Goal: Communication & Community: Answer question/provide support

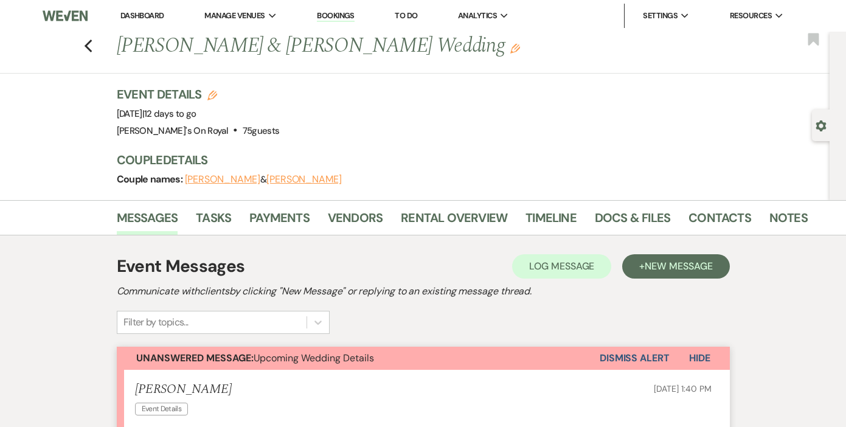
scroll to position [212, 0]
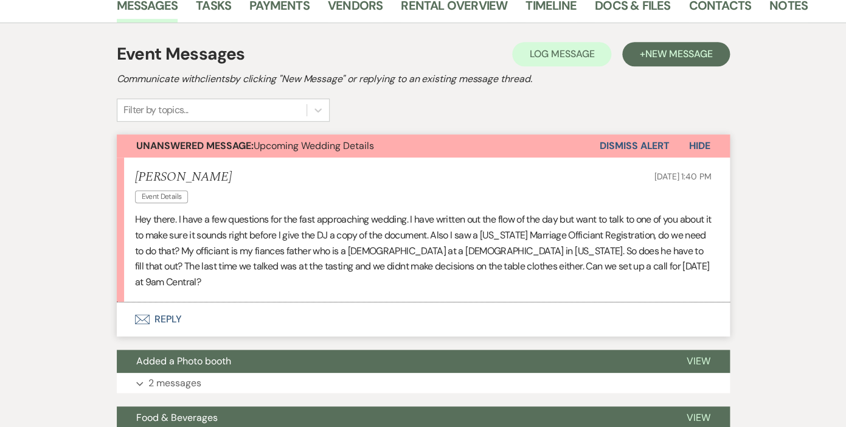
click at [172, 302] on button "Envelope Reply" at bounding box center [423, 319] width 613 height 34
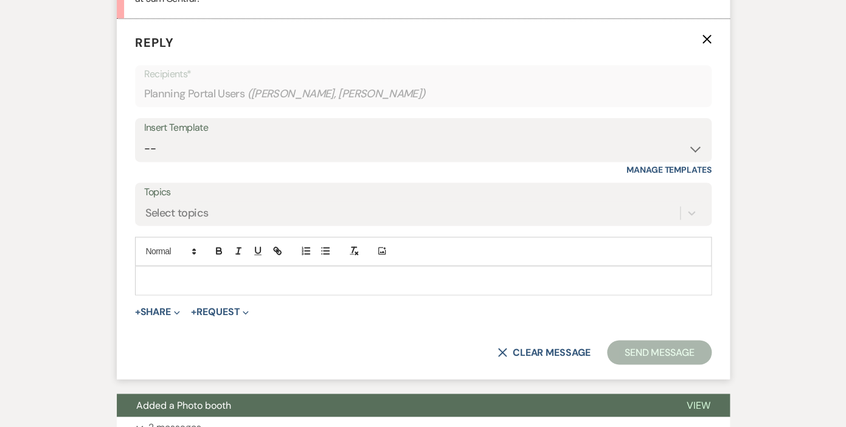
scroll to position [501, 0]
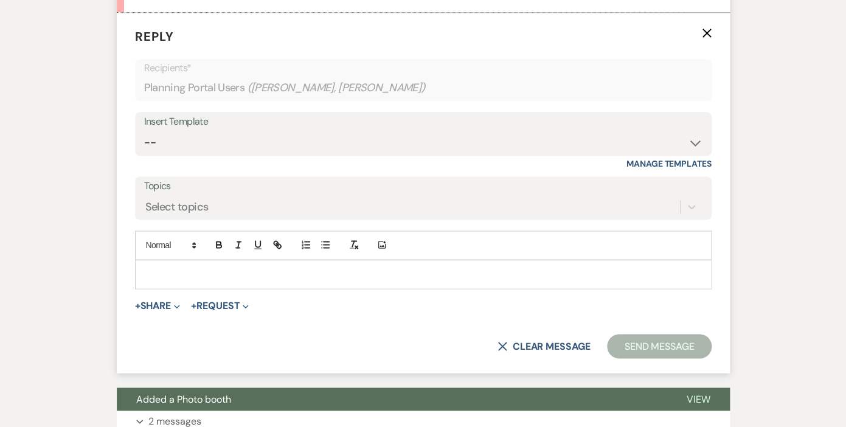
click at [204, 268] on p at bounding box center [423, 274] width 557 height 13
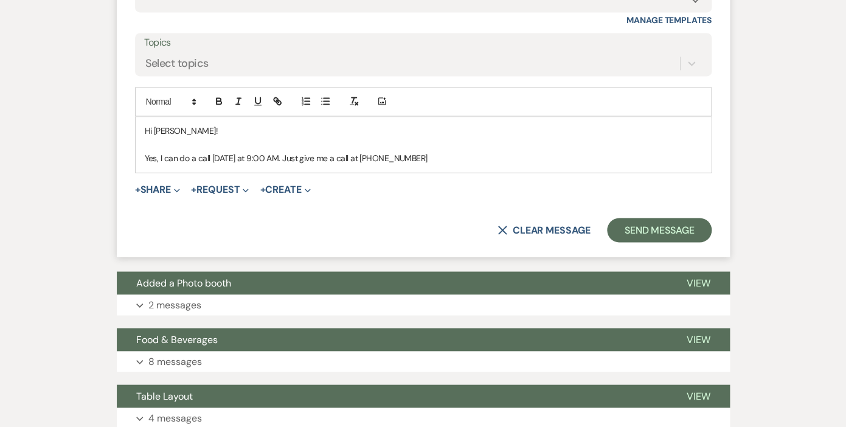
scroll to position [675, 0]
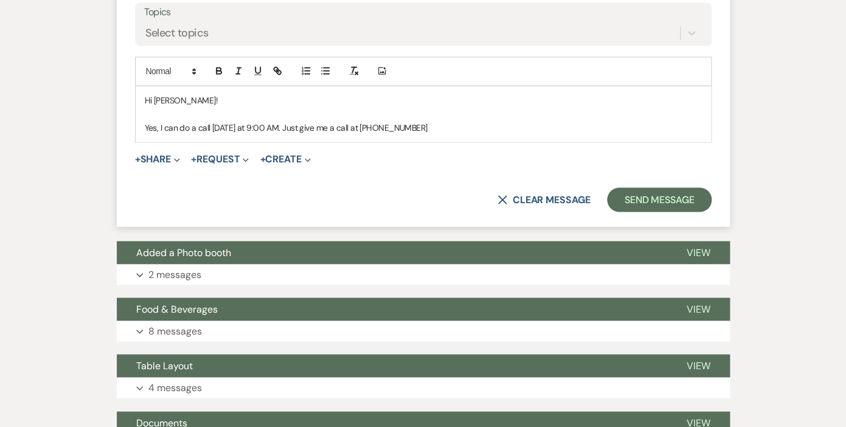
click at [288, 122] on p "Yes, I can do a call tomorrow at 9:00 AM. Just give me a call at 504-234-0836" at bounding box center [423, 128] width 557 height 13
click at [450, 122] on p "Yes, I can do a call tomorrow at 9:00 AM CST. Just give me a call at 504-234-08…" at bounding box center [423, 128] width 557 height 13
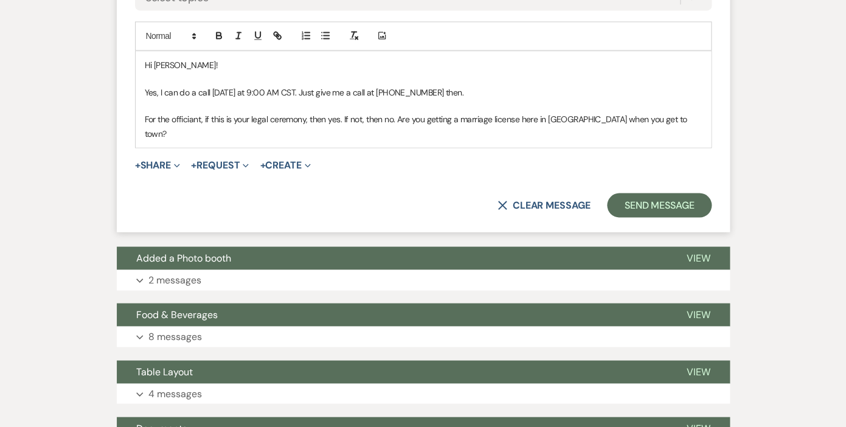
scroll to position [704, 0]
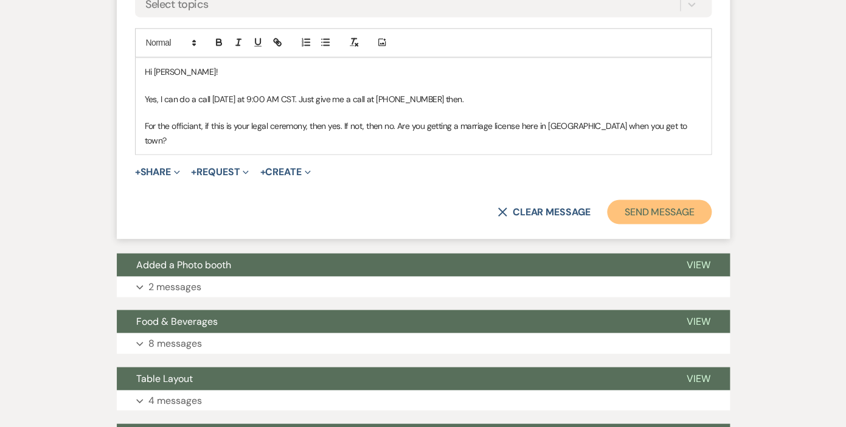
click at [654, 200] on button "Send Message" at bounding box center [659, 212] width 104 height 24
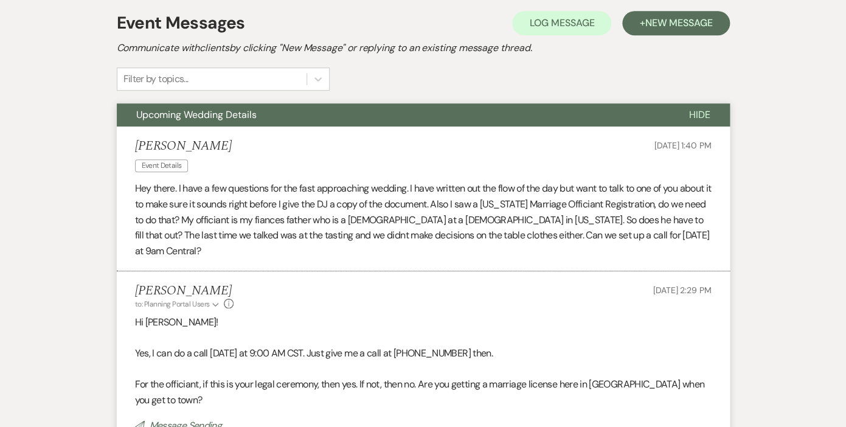
scroll to position [243, 0]
click at [697, 116] on span "Hide" at bounding box center [699, 115] width 21 height 13
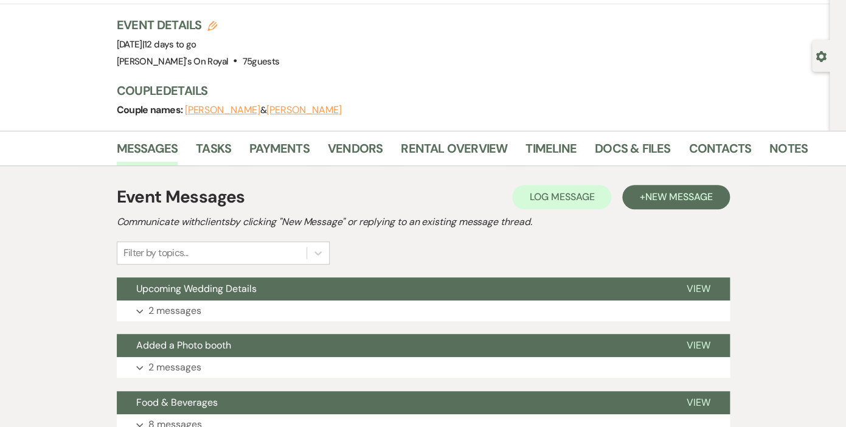
scroll to position [0, 0]
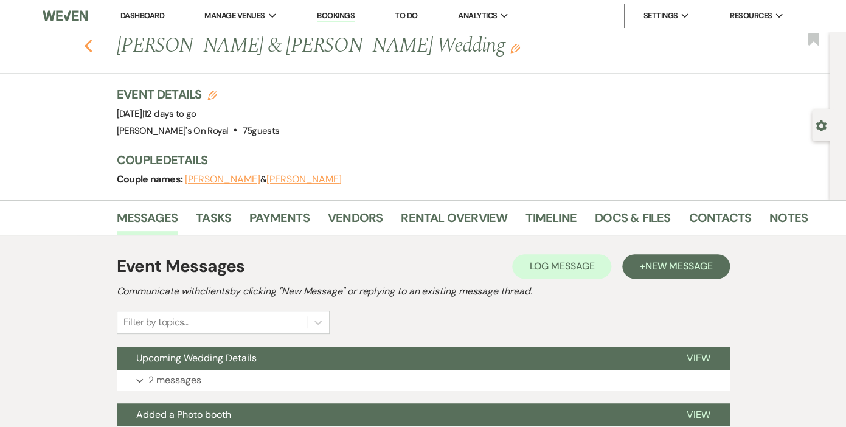
click at [85, 43] on icon "Previous" at bounding box center [88, 46] width 9 height 15
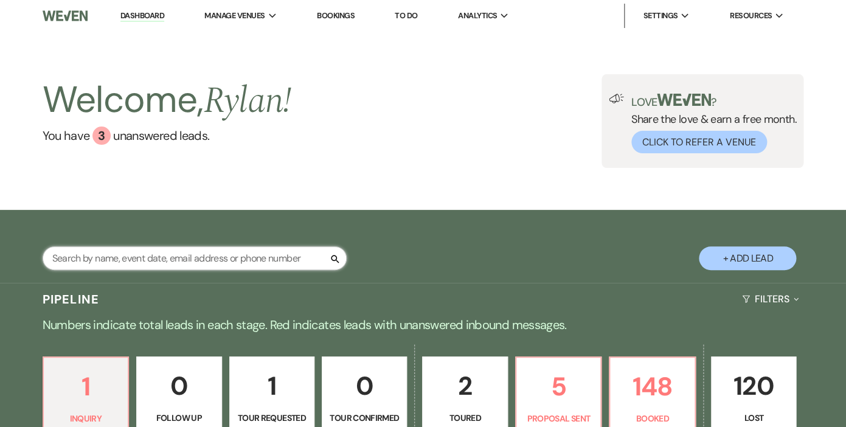
click at [181, 261] on input "text" at bounding box center [195, 258] width 304 height 24
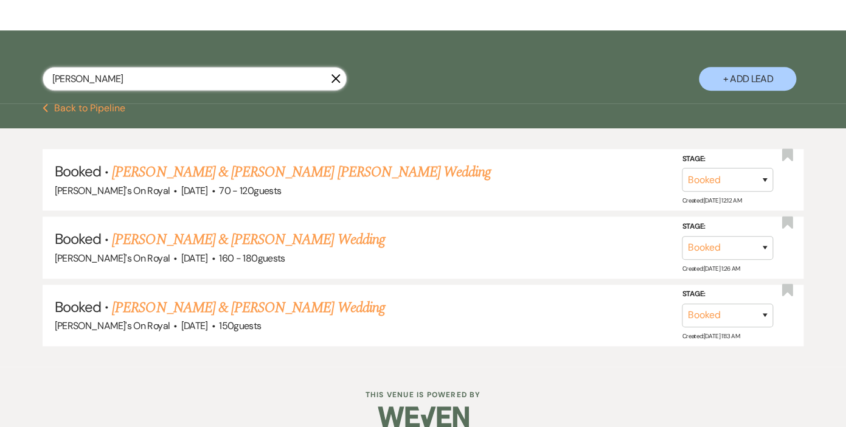
scroll to position [196, 0]
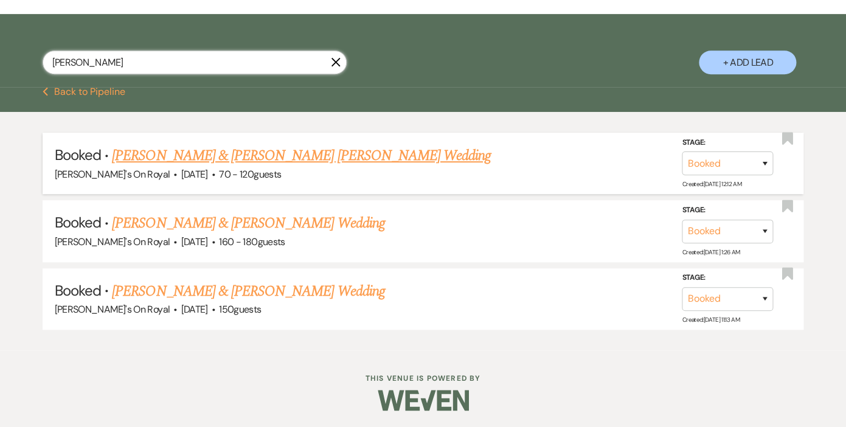
type input "kelly"
click at [172, 158] on link "[PERSON_NAME] & [PERSON_NAME] [PERSON_NAME] Wedding" at bounding box center [301, 156] width 379 height 22
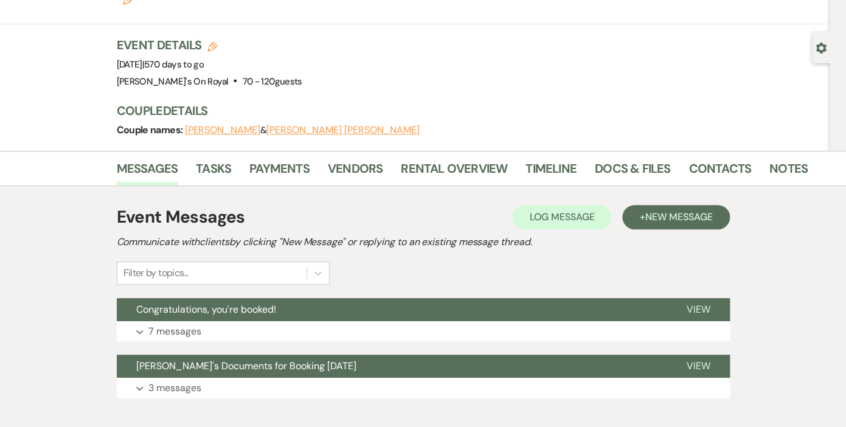
scroll to position [98, 0]
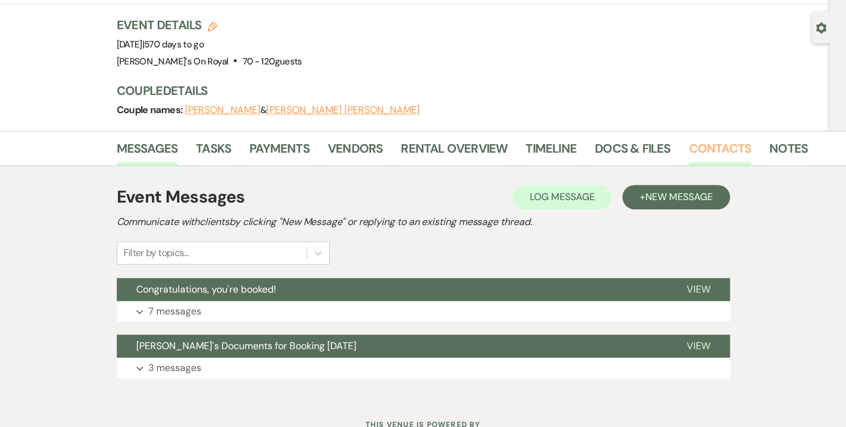
click at [720, 139] on link "Contacts" at bounding box center [720, 152] width 63 height 27
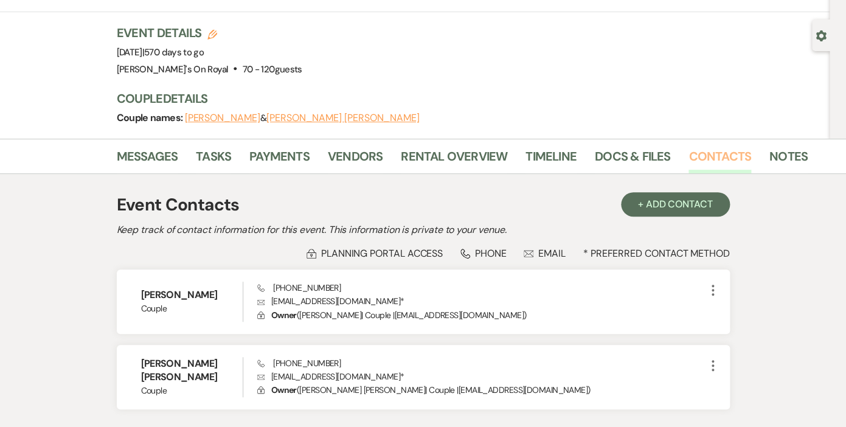
scroll to position [151, 0]
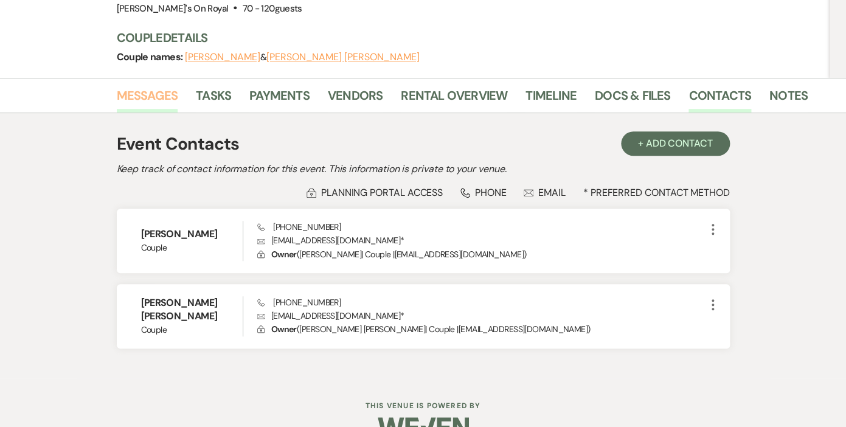
click at [161, 86] on link "Messages" at bounding box center [147, 99] width 61 height 27
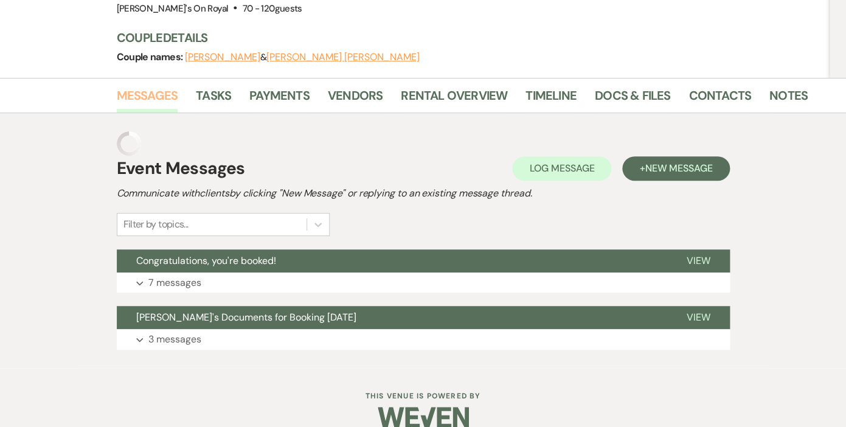
scroll to position [117, 0]
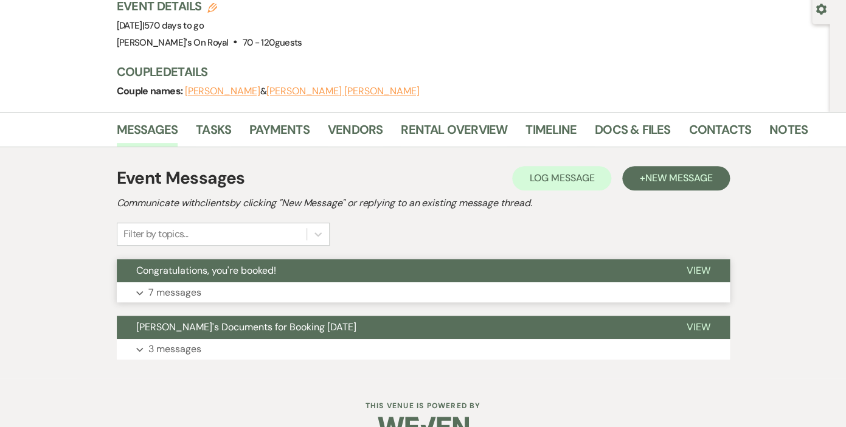
click at [188, 285] on p "7 messages" at bounding box center [174, 293] width 53 height 16
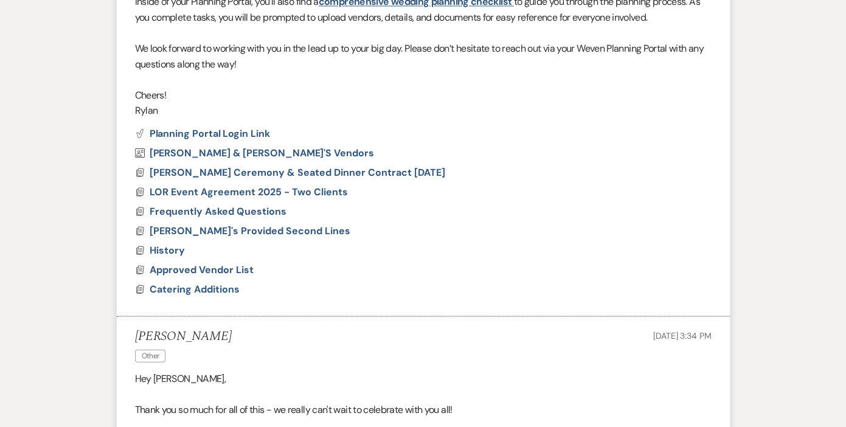
scroll to position [721, 0]
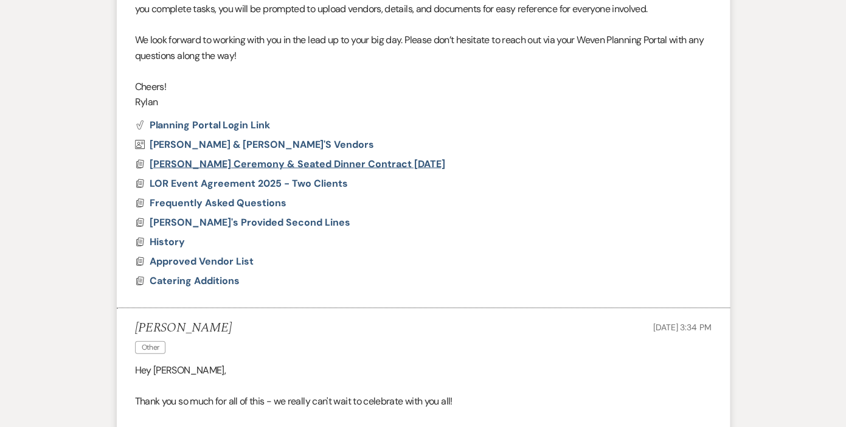
click at [259, 157] on span "Peterson Nelson Ceremony & Seated Dinner Contract 4.16.27" at bounding box center [298, 163] width 296 height 13
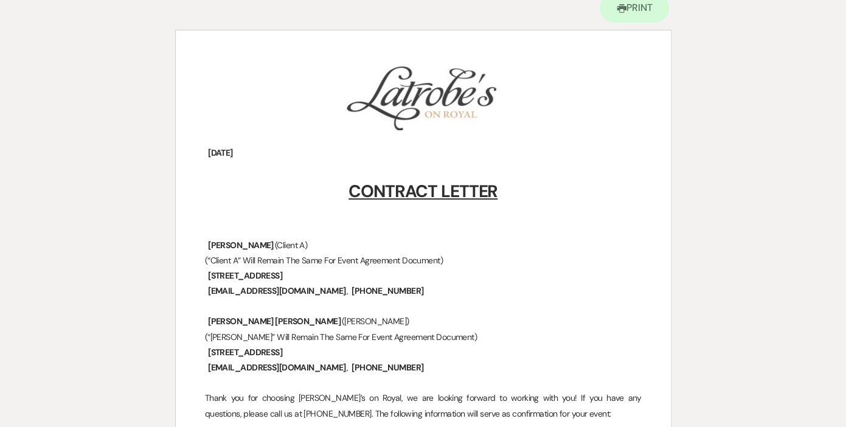
scroll to position [0, 0]
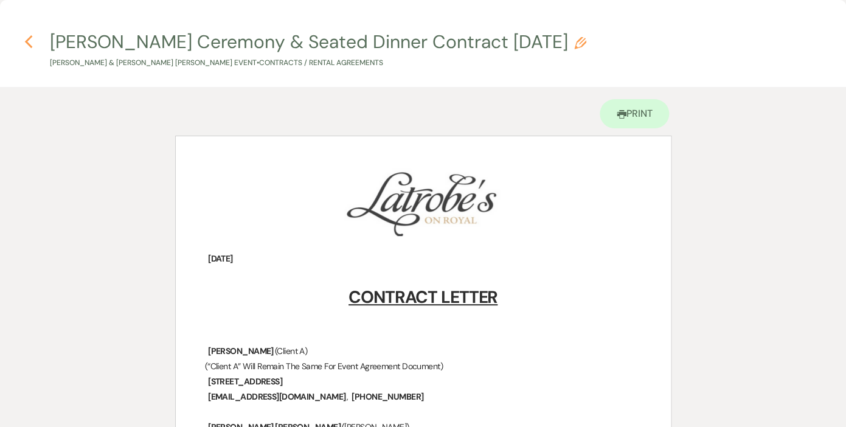
click at [30, 40] on use "button" at bounding box center [28, 41] width 8 height 13
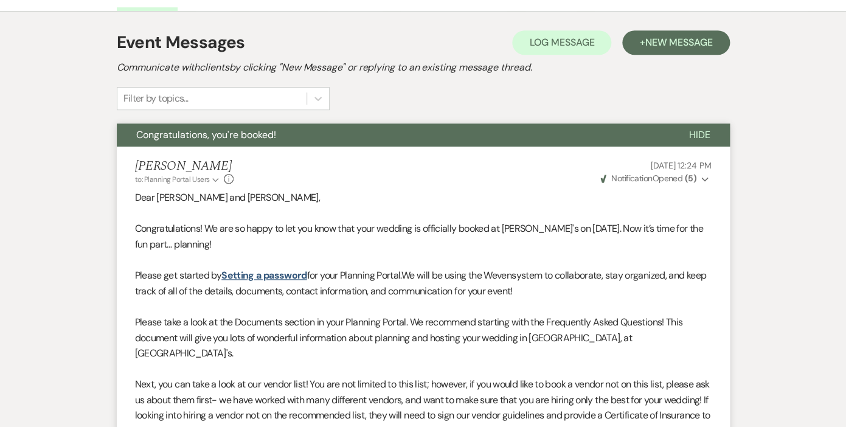
scroll to position [218, 0]
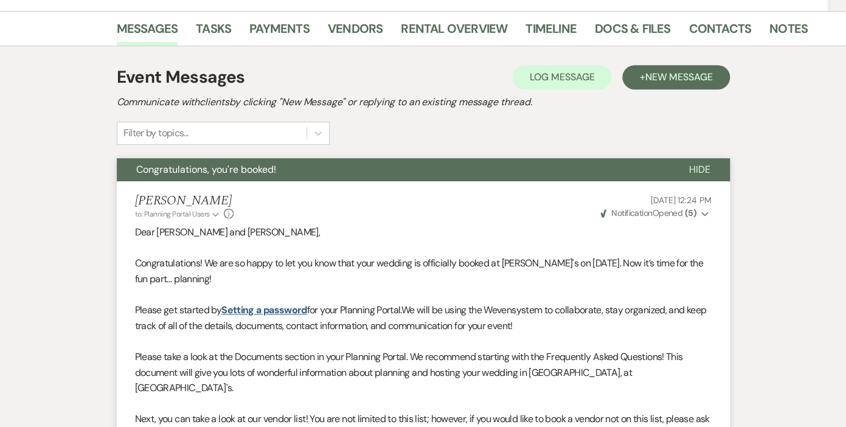
click at [697, 163] on span "Hide" at bounding box center [699, 169] width 21 height 13
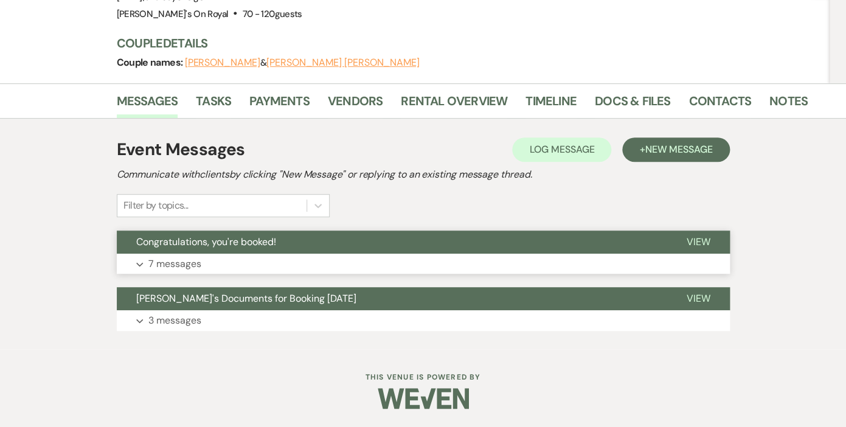
scroll to position [117, 0]
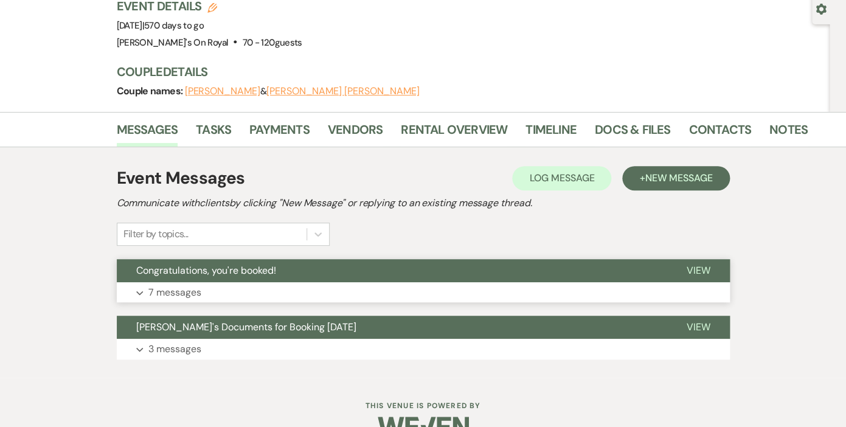
click at [178, 285] on p "7 messages" at bounding box center [174, 293] width 53 height 16
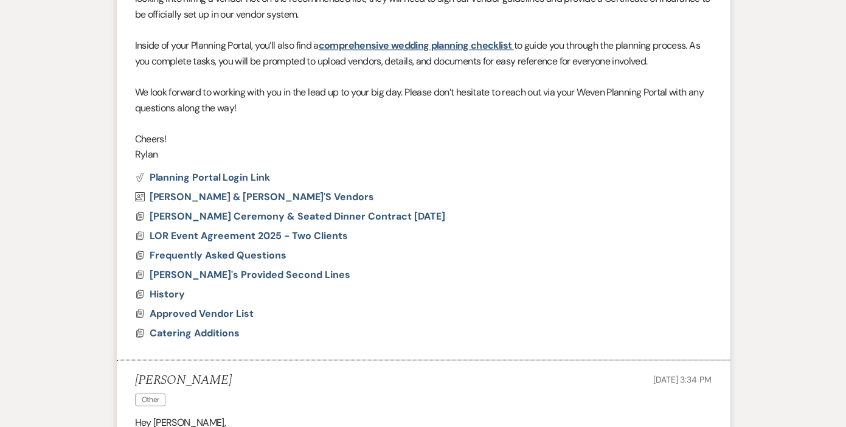
scroll to position [670, 0]
click at [205, 306] on span "Approved Vendor List" at bounding box center [202, 312] width 104 height 13
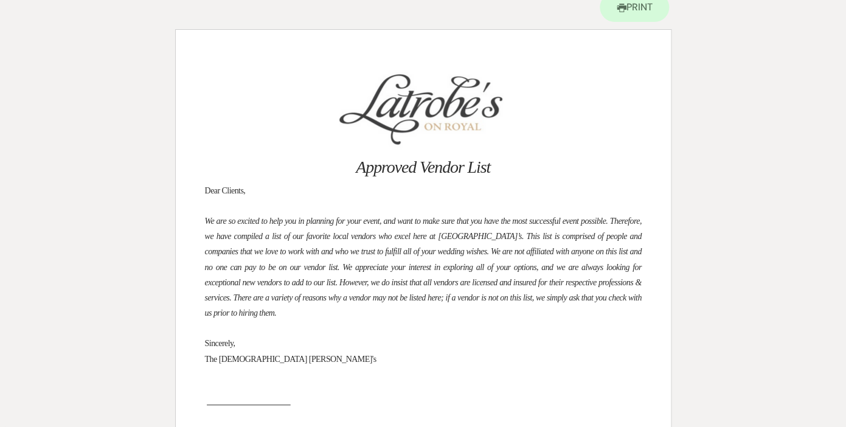
scroll to position [0, 0]
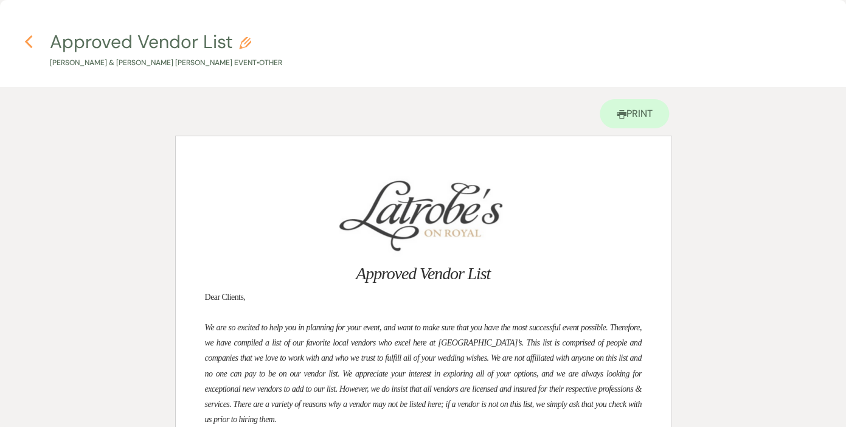
click at [27, 39] on icon "Previous" at bounding box center [28, 42] width 9 height 15
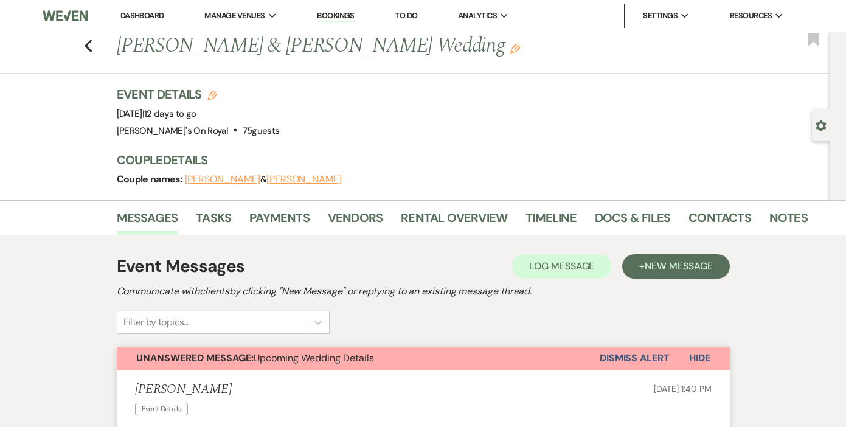
scroll to position [730, 0]
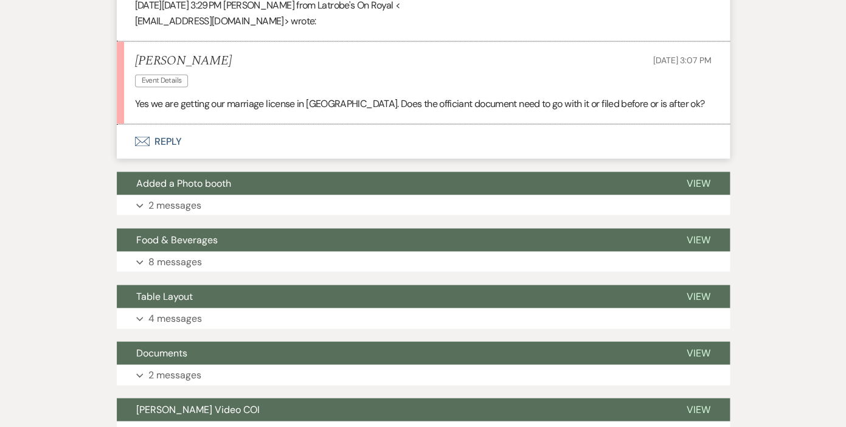
click at [172, 131] on button "Envelope Reply" at bounding box center [423, 141] width 613 height 34
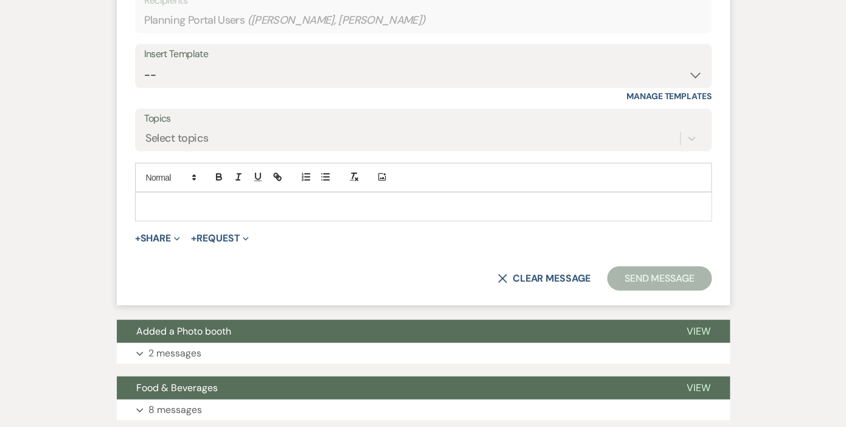
scroll to position [947, 0]
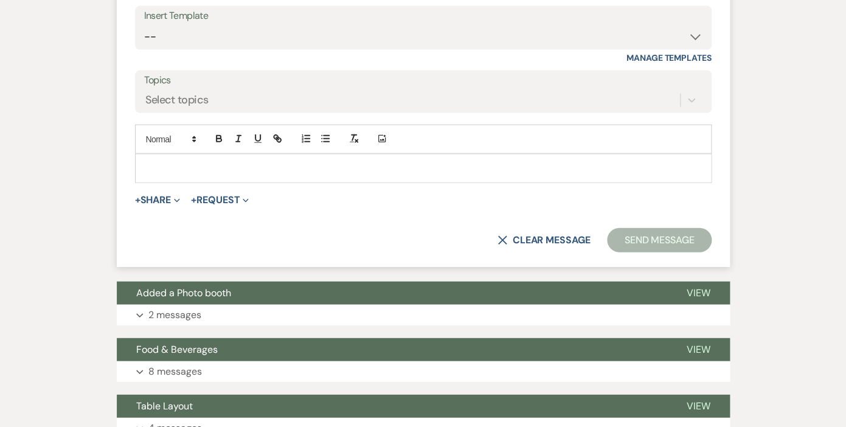
click at [254, 162] on p at bounding box center [423, 168] width 557 height 13
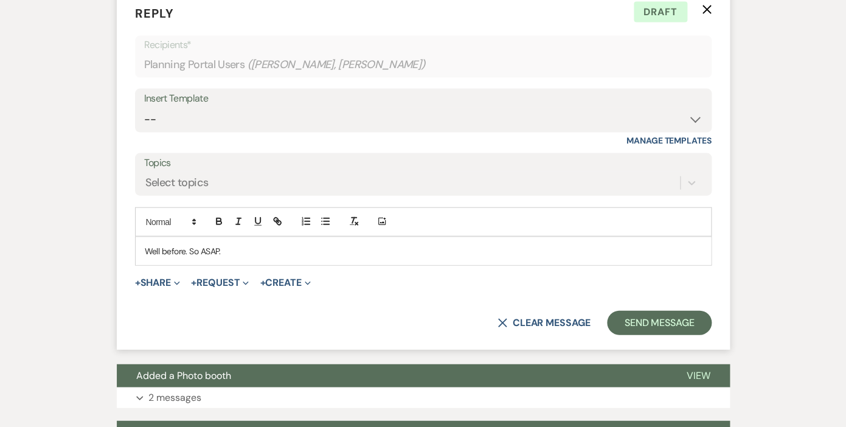
scroll to position [881, 0]
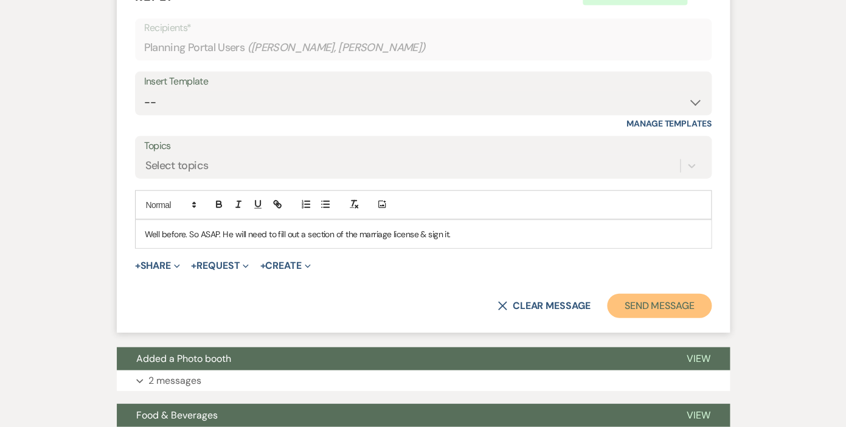
click at [645, 294] on button "Send Message" at bounding box center [659, 306] width 104 height 24
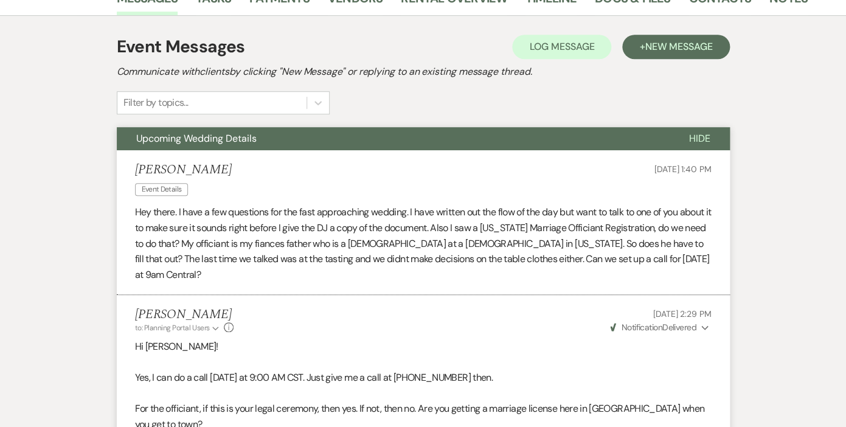
scroll to position [222, 0]
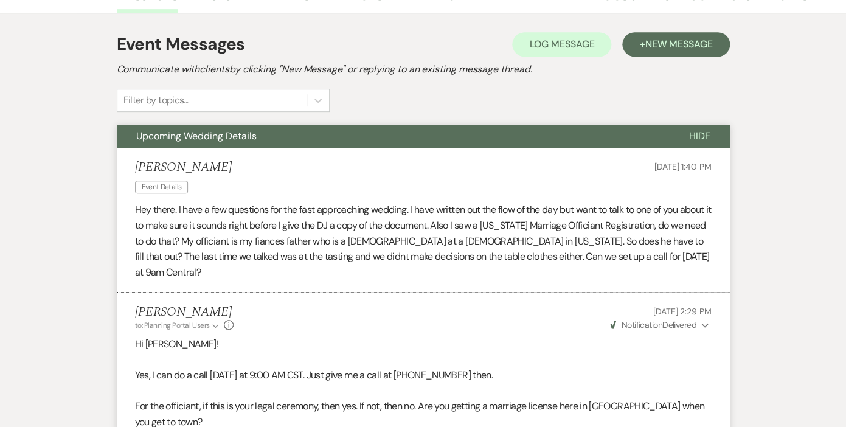
click at [703, 136] on span "Hide" at bounding box center [699, 136] width 21 height 13
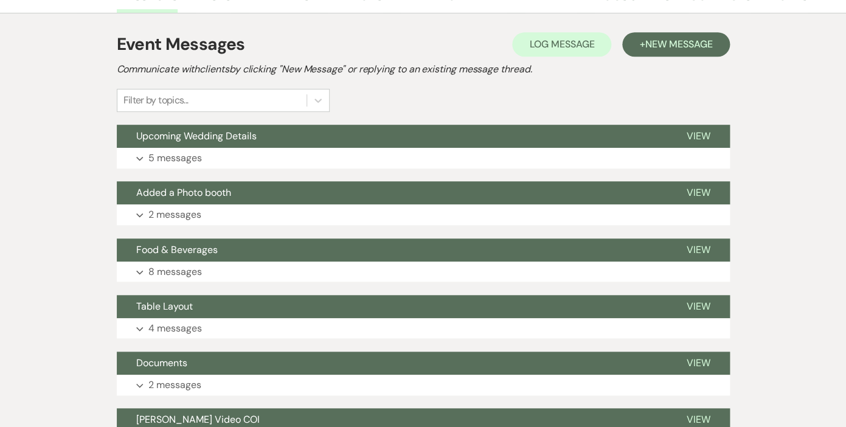
scroll to position [0, 0]
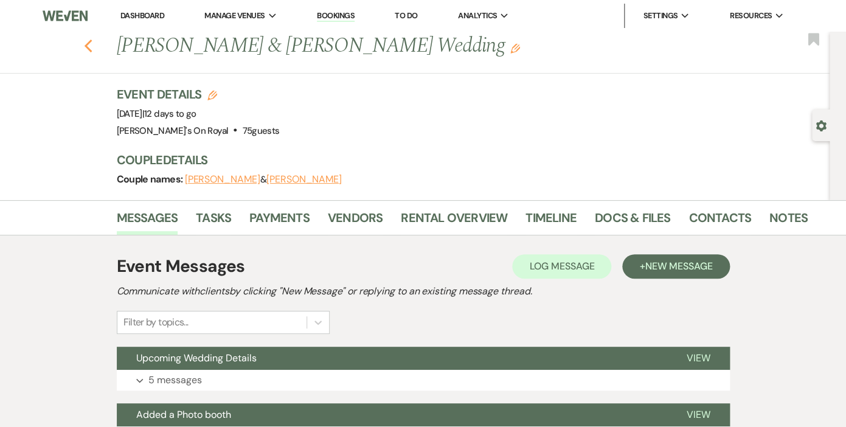
click at [91, 42] on use "button" at bounding box center [88, 46] width 8 height 13
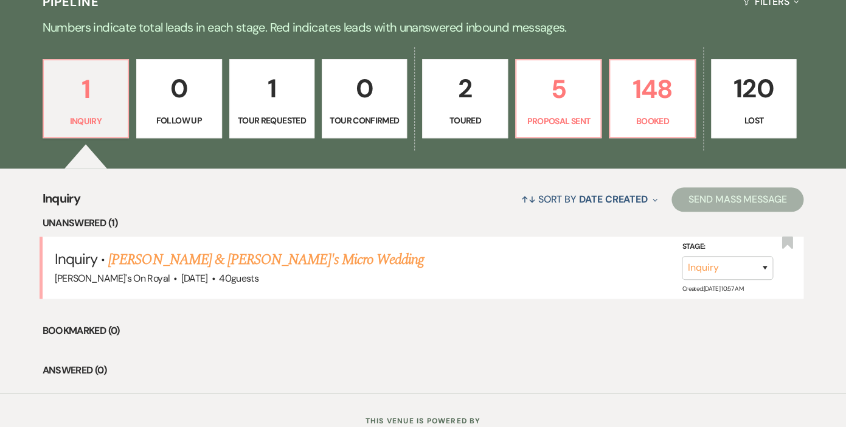
scroll to position [319, 0]
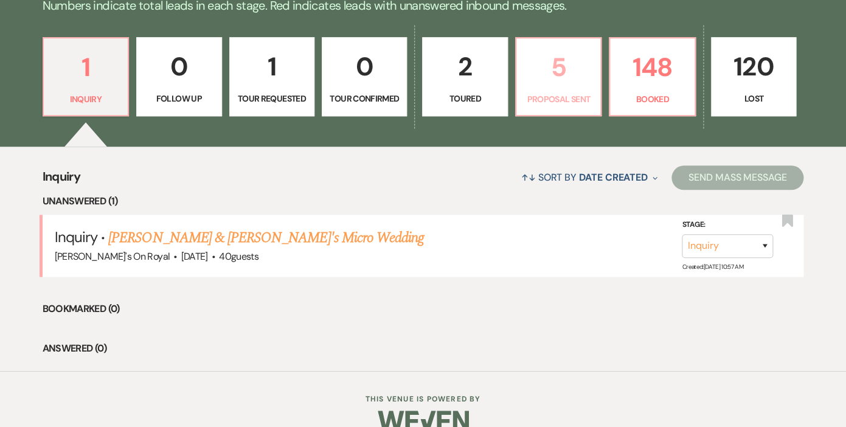
click at [557, 82] on p "5" at bounding box center [558, 67] width 69 height 41
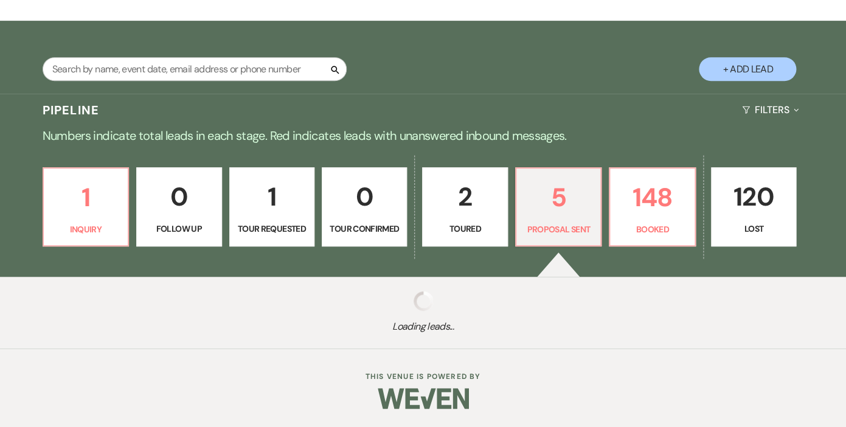
scroll to position [189, 0]
select select "6"
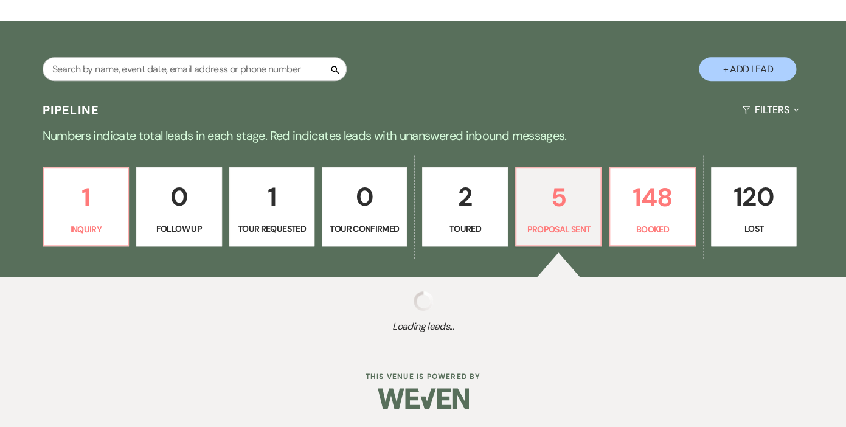
select select "6"
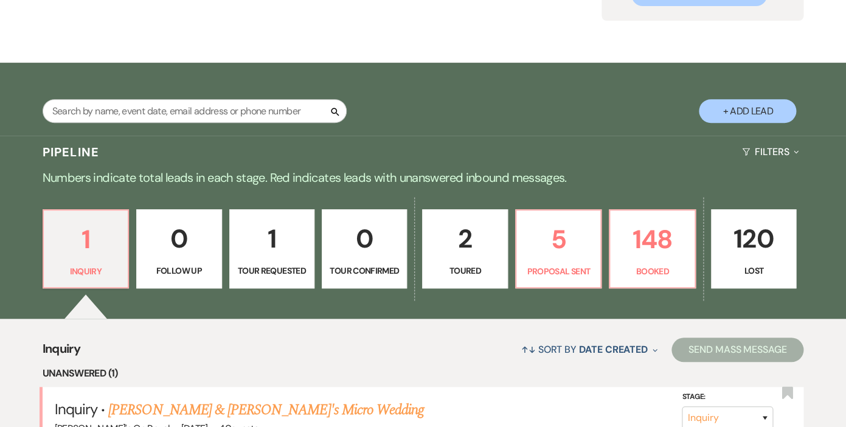
scroll to position [276, 0]
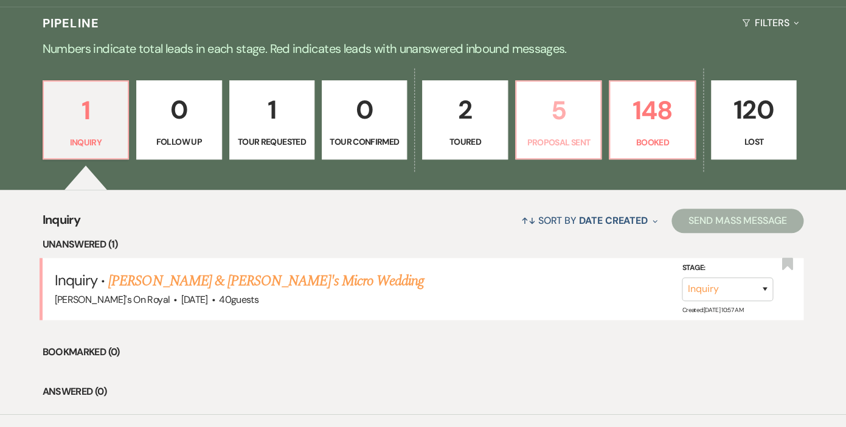
click at [572, 117] on p "5" at bounding box center [558, 110] width 69 height 41
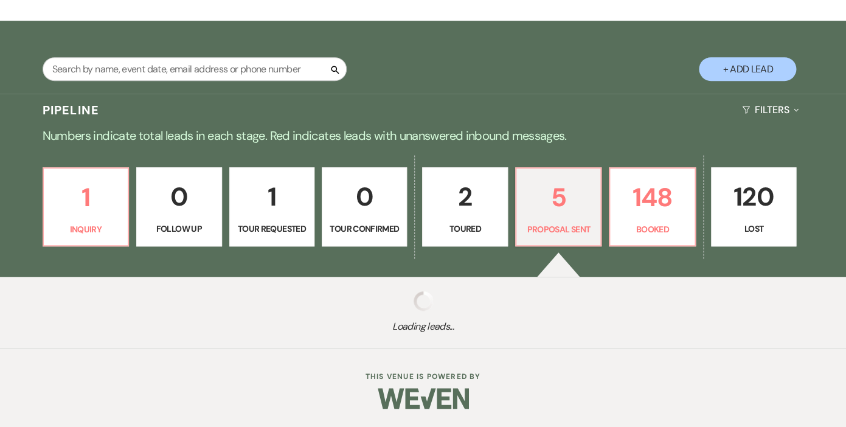
select select "6"
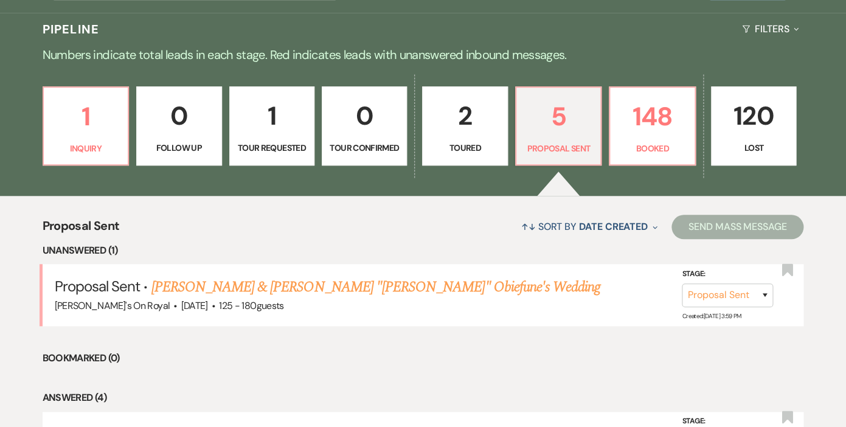
scroll to position [254, 0]
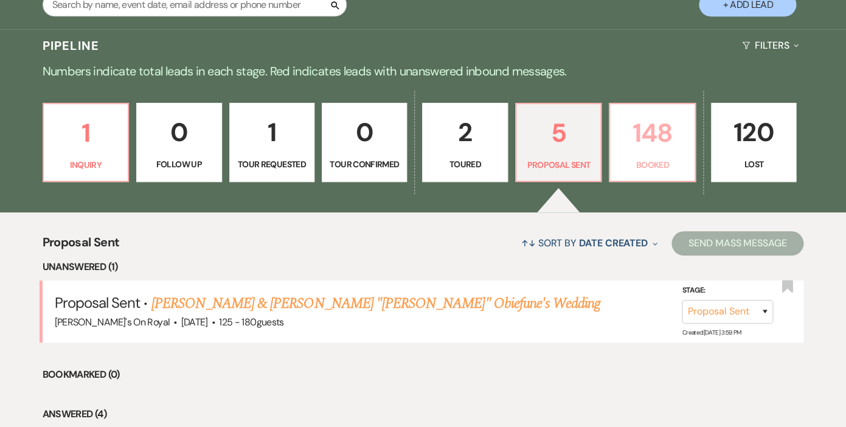
click at [647, 149] on p "148" at bounding box center [651, 133] width 69 height 41
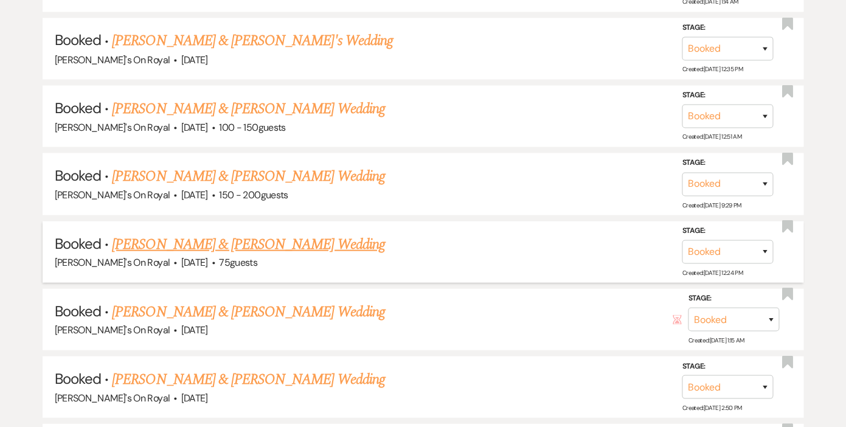
scroll to position [808, 0]
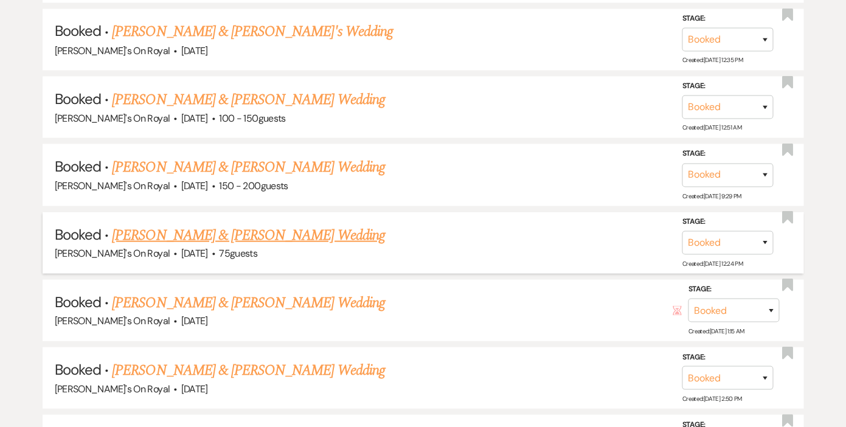
click at [319, 229] on link "[PERSON_NAME] & [PERSON_NAME] Wedding" at bounding box center [248, 235] width 273 height 22
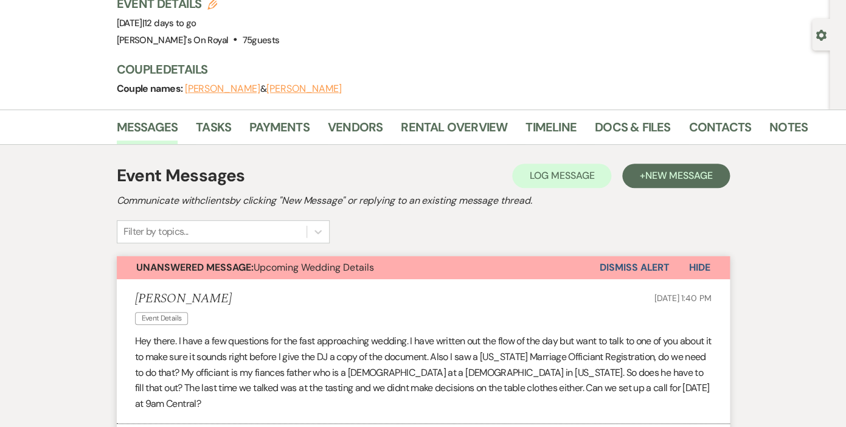
scroll to position [72, 0]
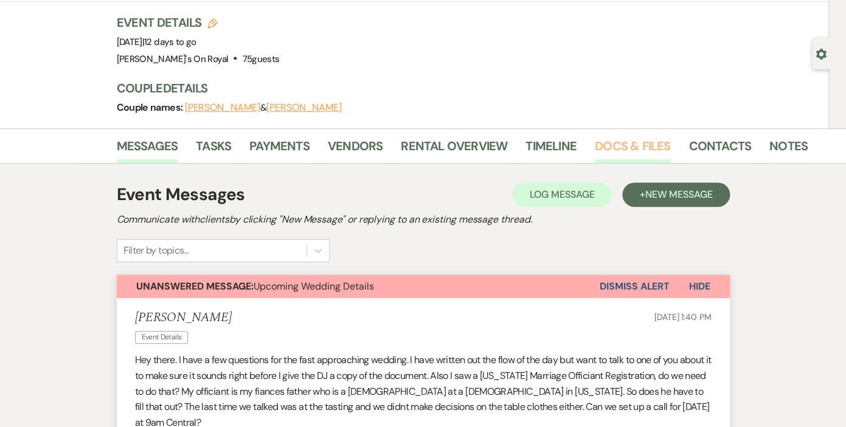
click at [642, 144] on link "Docs & Files" at bounding box center [632, 149] width 75 height 27
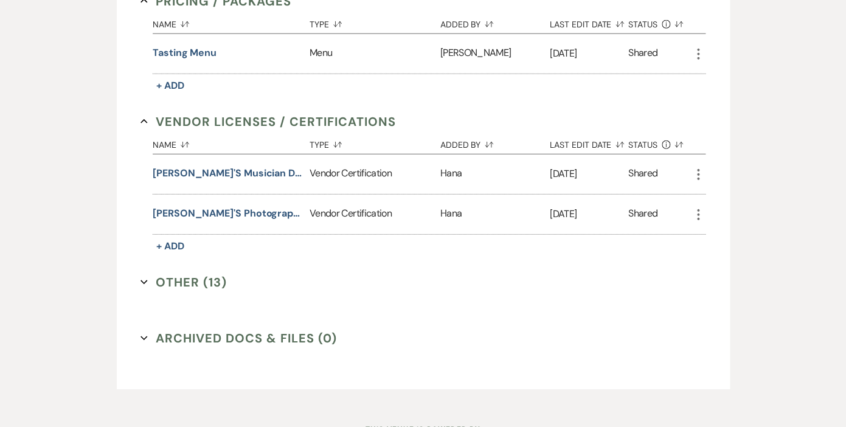
scroll to position [1186, 0]
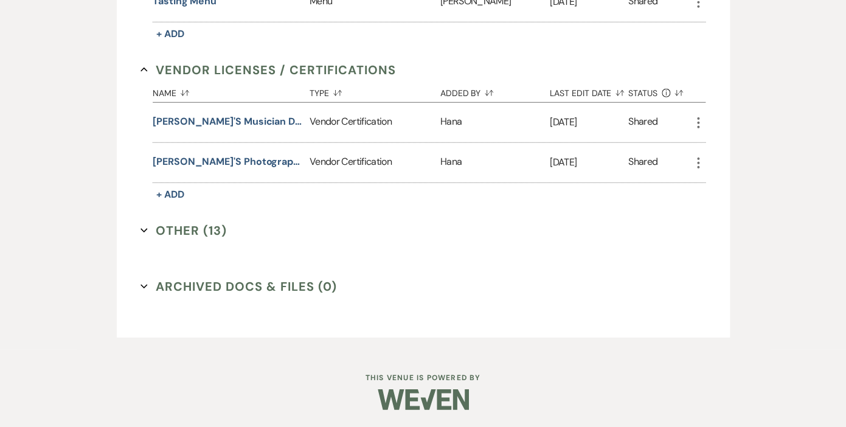
click at [182, 224] on button "Other (13) Expand" at bounding box center [184, 230] width 86 height 18
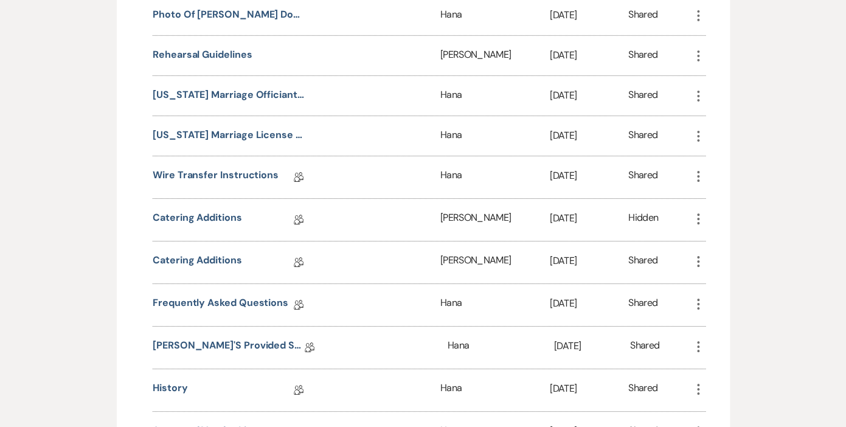
scroll to position [1438, 0]
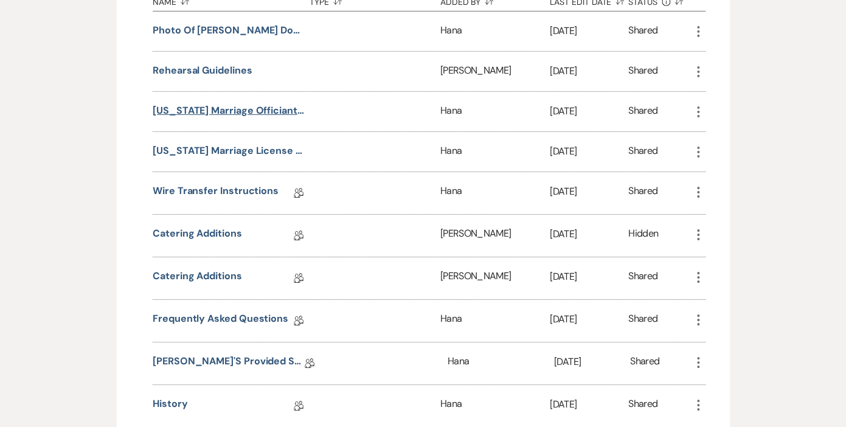
click at [257, 106] on button "[US_STATE] Marriage Officiant Registration Affidavit" at bounding box center [229, 110] width 152 height 15
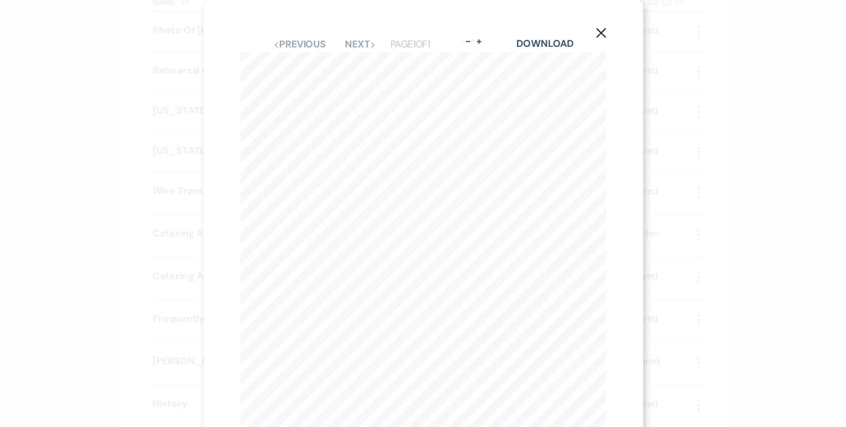
click at [601, 32] on icon "X" at bounding box center [601, 32] width 11 height 11
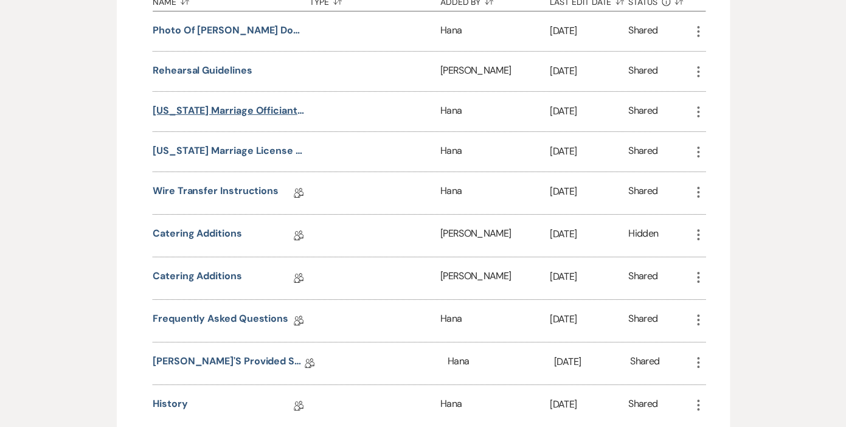
click at [253, 108] on button "[US_STATE] Marriage Officiant Registration Affidavit" at bounding box center [229, 110] width 152 height 15
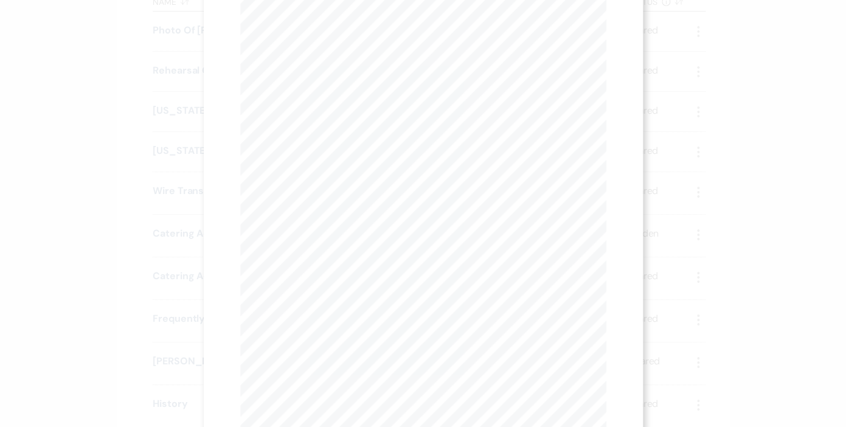
scroll to position [0, 0]
click at [598, 32] on icon "X" at bounding box center [601, 32] width 11 height 11
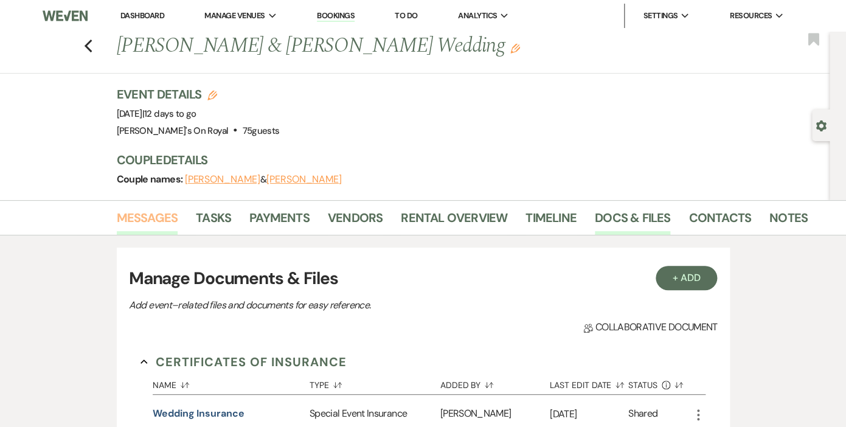
click at [131, 214] on link "Messages" at bounding box center [147, 221] width 61 height 27
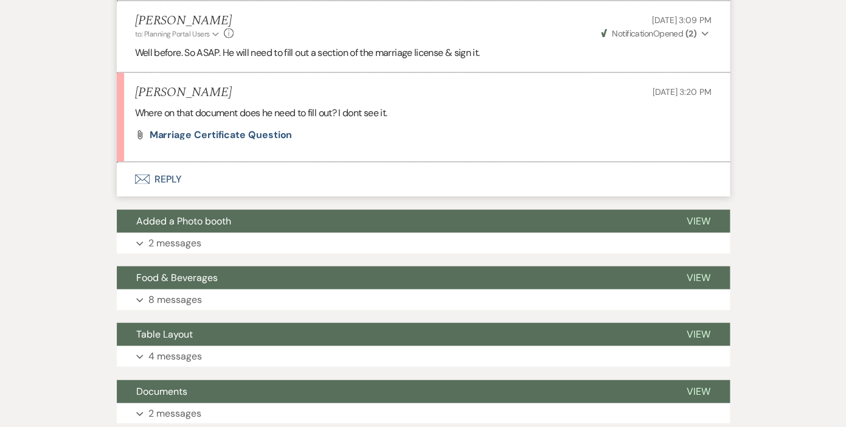
scroll to position [850, 0]
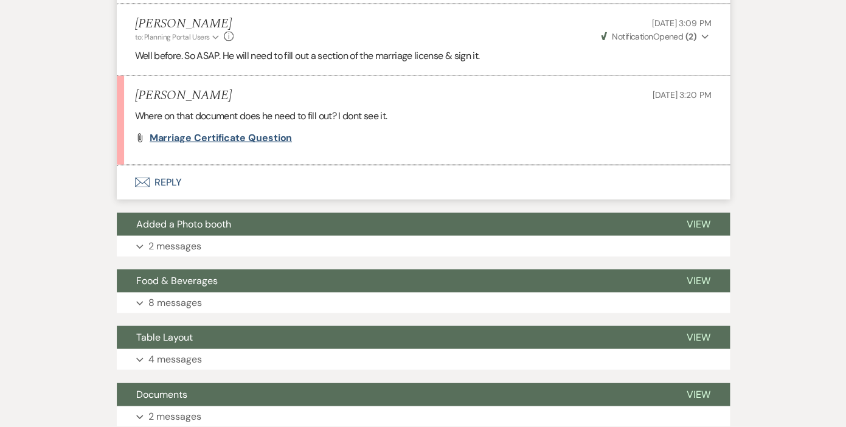
click at [231, 131] on span "marriage certificate question" at bounding box center [221, 137] width 143 height 13
click at [177, 166] on button "Envelope Reply" at bounding box center [423, 182] width 613 height 34
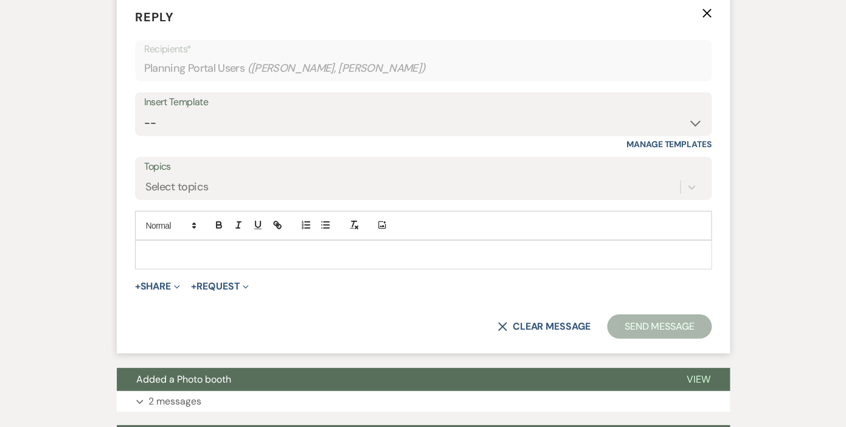
scroll to position [1108, 0]
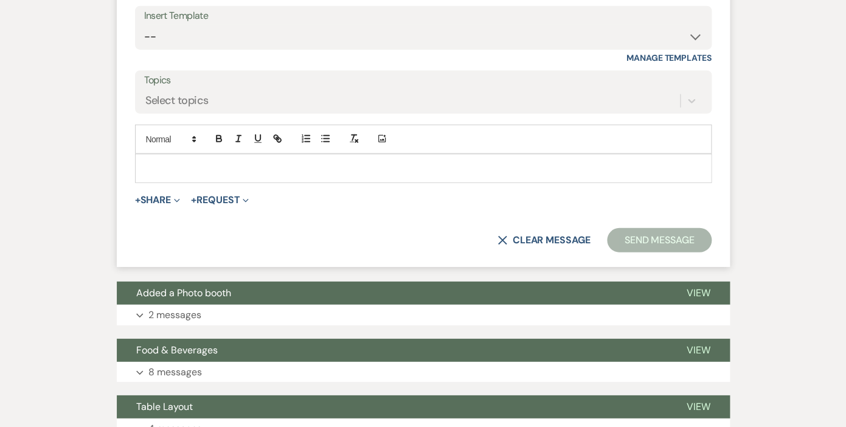
click at [206, 162] on p at bounding box center [423, 168] width 557 height 13
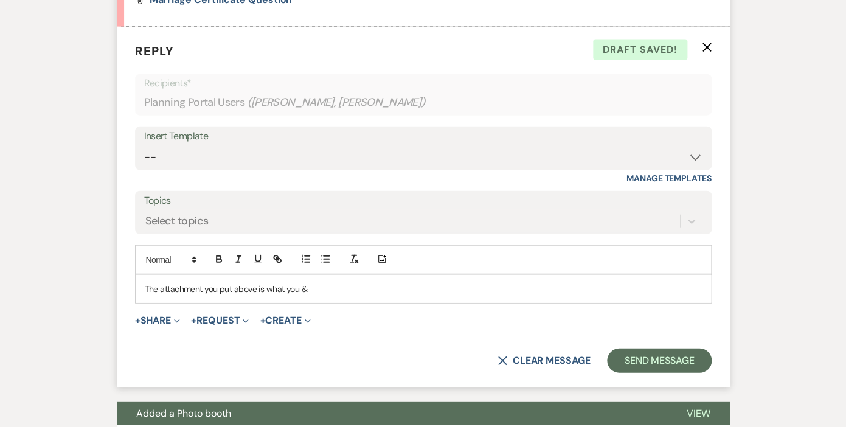
scroll to position [1051, 0]
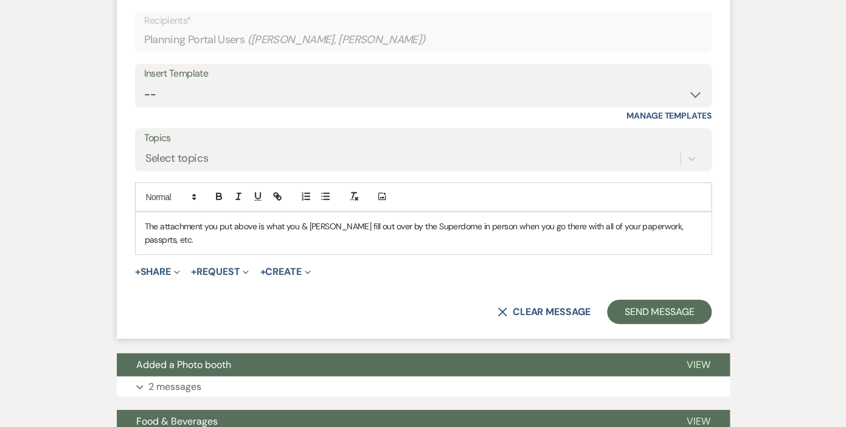
click at [651, 220] on p "The attachment you put above is what you & Rob fill out over by the Superdome i…" at bounding box center [423, 233] width 557 height 27
click at [700, 220] on p "The attachment you put above is what you & Rob fill out over by the Superdome i…" at bounding box center [423, 233] width 557 height 27
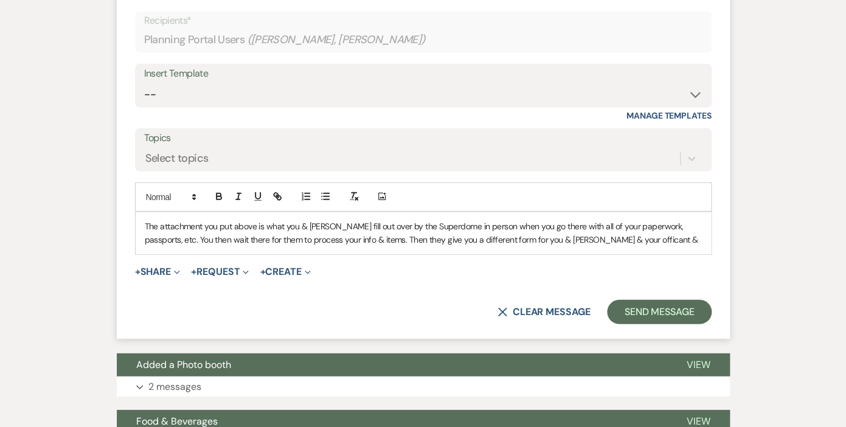
click at [575, 224] on p "The attachment you put above is what you & Rob fill out over by the Superdome i…" at bounding box center [423, 233] width 557 height 27
click at [605, 228] on p "The attachment you put above is what you & Rob fill out over by the Superdome i…" at bounding box center [423, 233] width 557 height 27
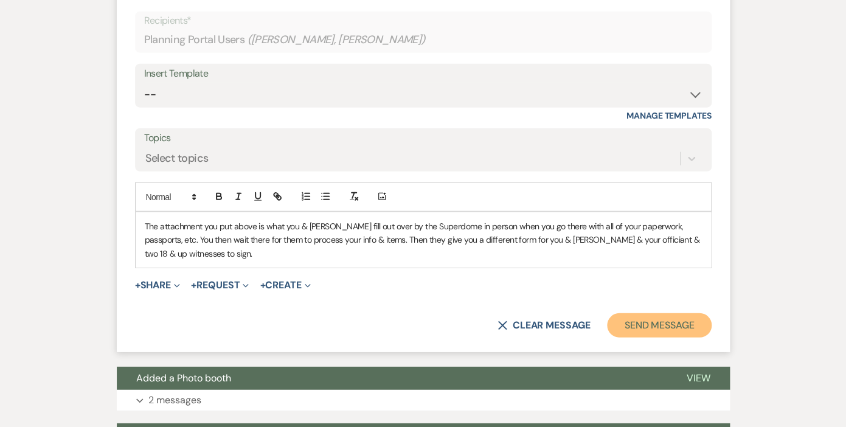
click at [645, 313] on button "Send Message" at bounding box center [659, 325] width 104 height 24
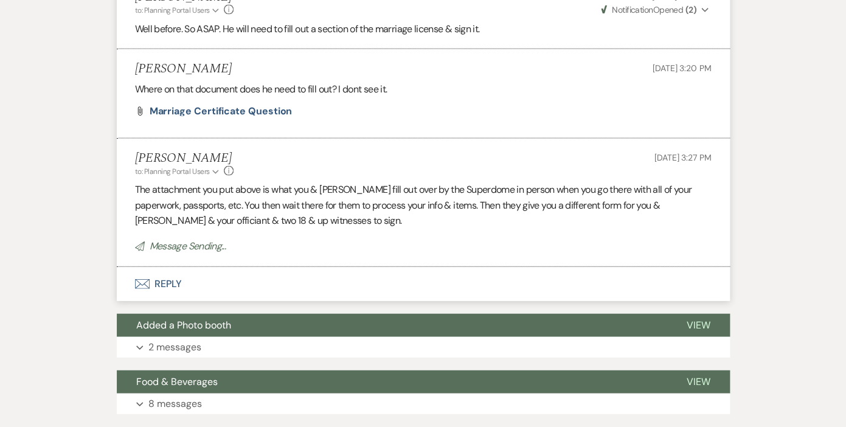
scroll to position [874, 0]
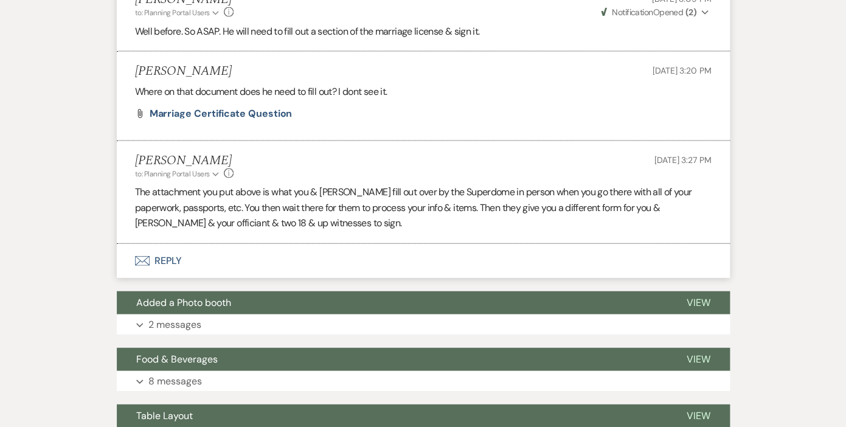
click at [170, 244] on button "Envelope Reply" at bounding box center [423, 261] width 613 height 34
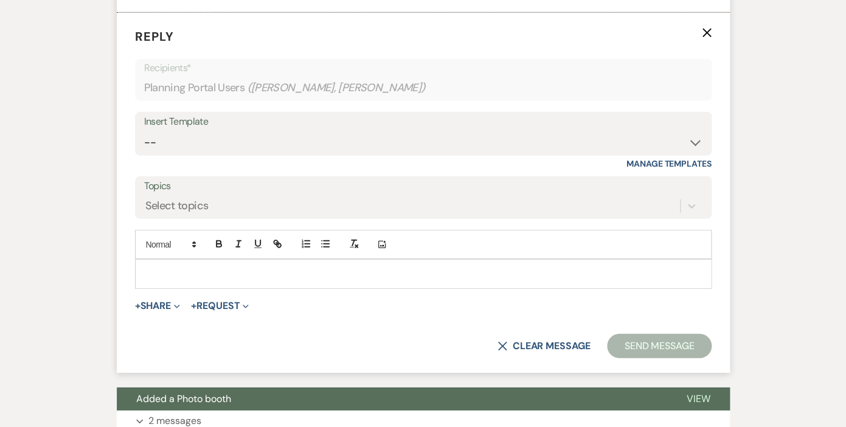
scroll to position [1107, 0]
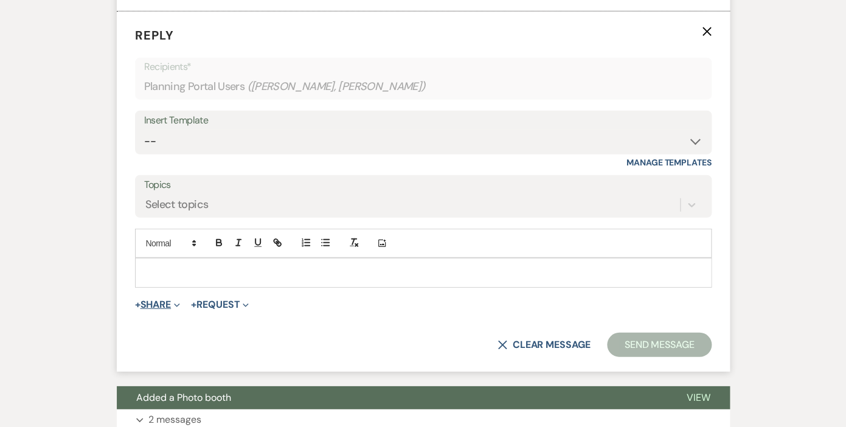
click at [153, 300] on button "+ Share Expand" at bounding box center [158, 305] width 46 height 10
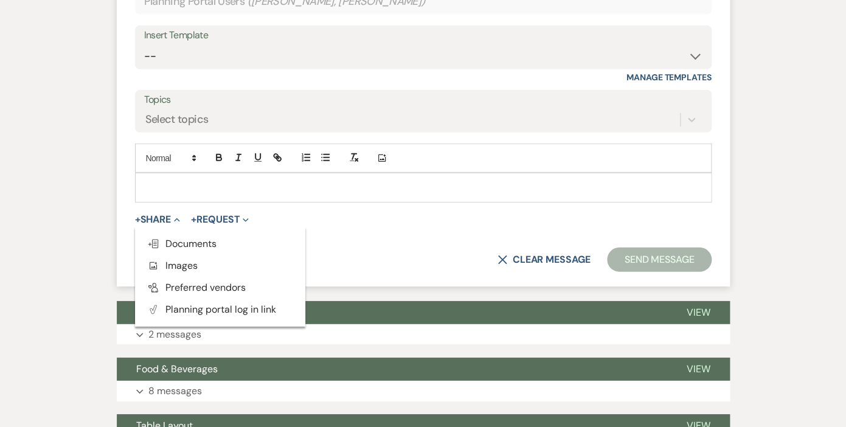
scroll to position [1198, 0]
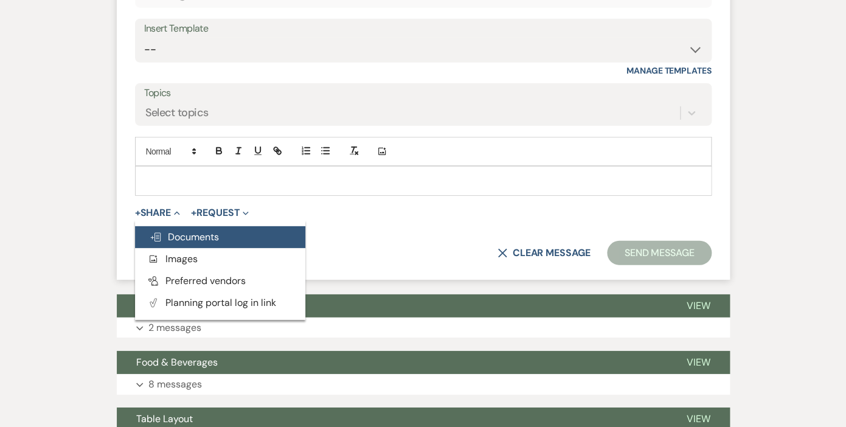
click at [198, 231] on span "Doc Upload Documents" at bounding box center [184, 237] width 69 height 13
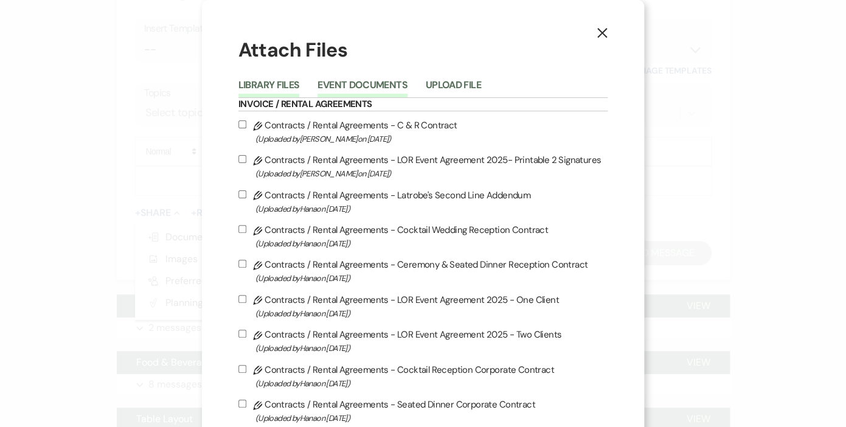
click at [363, 80] on button "Event Documents" at bounding box center [362, 88] width 89 height 17
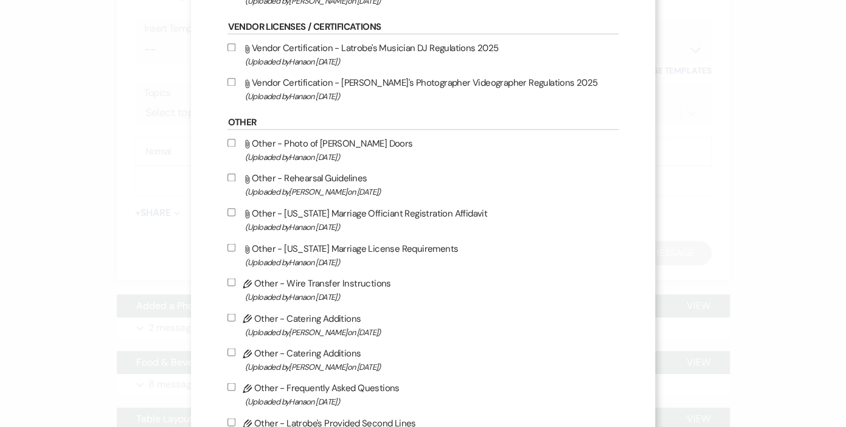
scroll to position [641, 0]
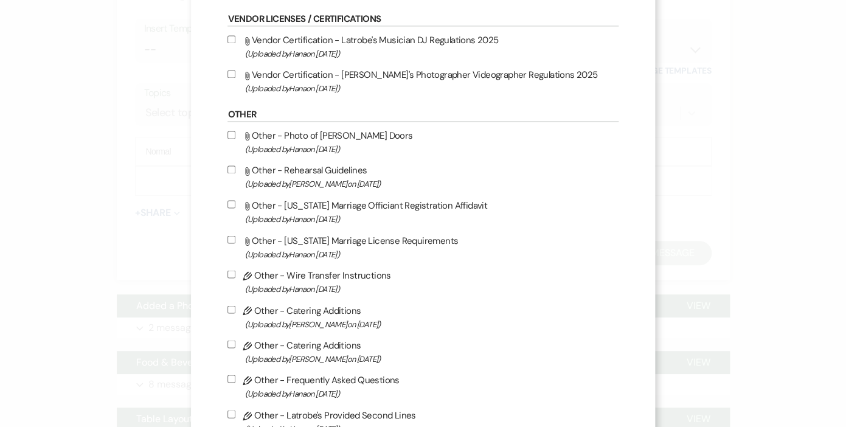
click at [235, 208] on input "Attach File Other - Louisiana Marriage Officiant Registration Affidavit (Upload…" at bounding box center [232, 204] width 8 height 8
checkbox input "true"
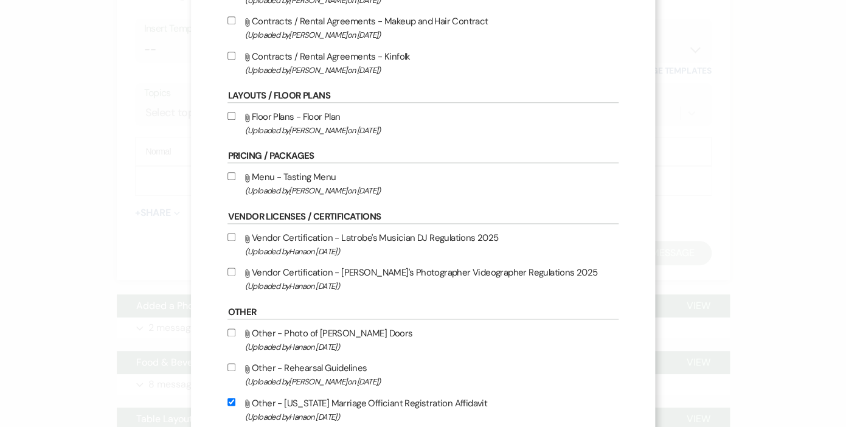
scroll to position [888, 0]
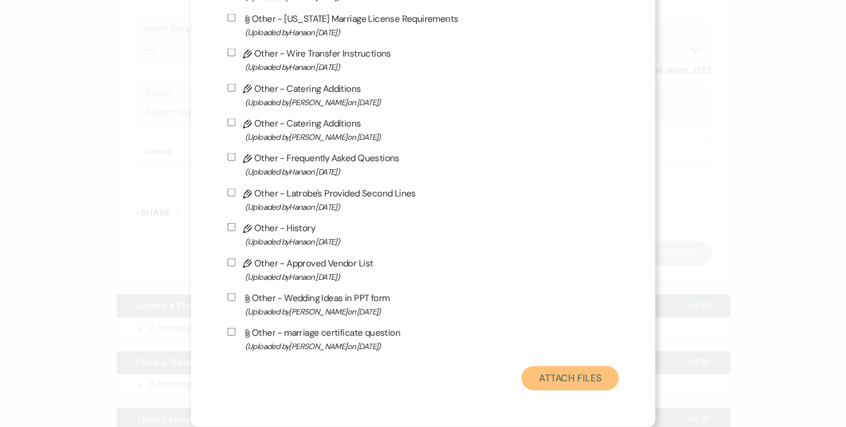
click at [568, 375] on button "Attach Files" at bounding box center [569, 378] width 97 height 24
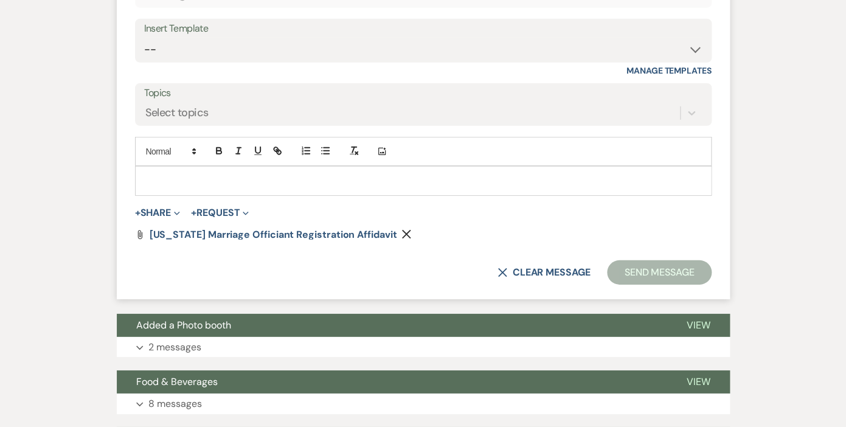
click at [245, 174] on p at bounding box center [423, 180] width 557 height 13
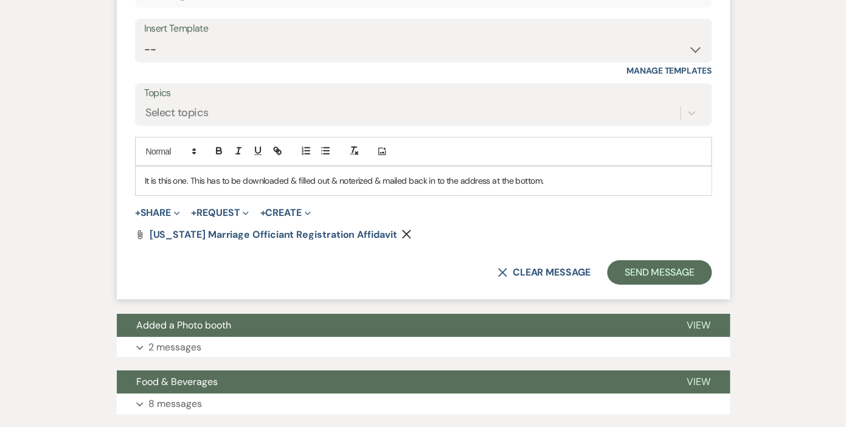
click at [364, 174] on p "It is this one. This has to be downloaded & filled out & noterized & mailed bac…" at bounding box center [423, 180] width 557 height 13
click at [366, 174] on p "It is this one. This has to be downloaded & filled out & noterized & mailed bac…" at bounding box center [423, 180] width 557 height 13
click at [357, 174] on p "It is this one. This has to be downloaded & filled out & noterized & mailed bac…" at bounding box center [423, 180] width 557 height 13
click at [552, 174] on p "It is this one. This has to be downloaded & filled out & notarized & mailed bac…" at bounding box center [423, 180] width 557 height 13
click at [631, 260] on button "Send Message" at bounding box center [659, 272] width 104 height 24
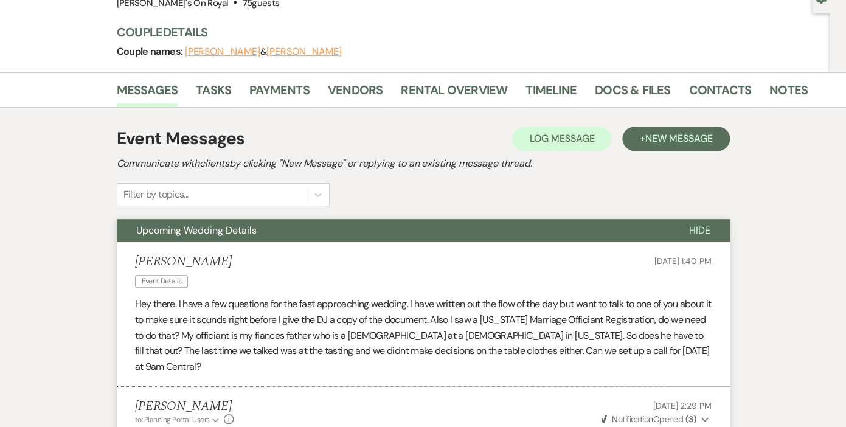
scroll to position [132, 0]
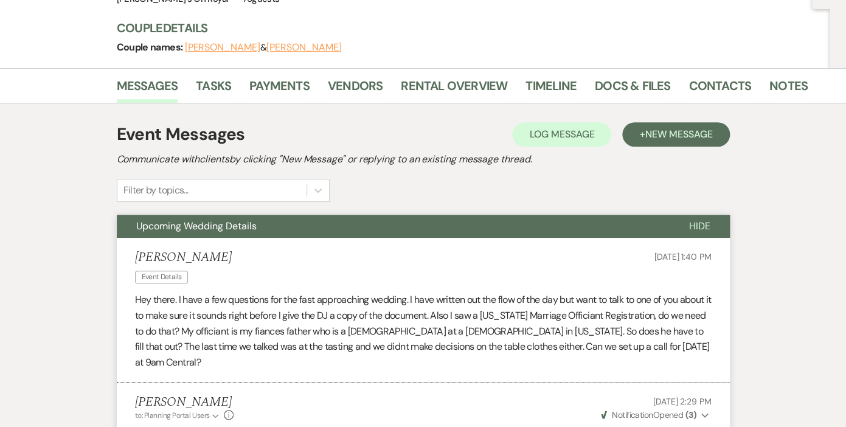
click at [704, 224] on span "Hide" at bounding box center [699, 226] width 21 height 13
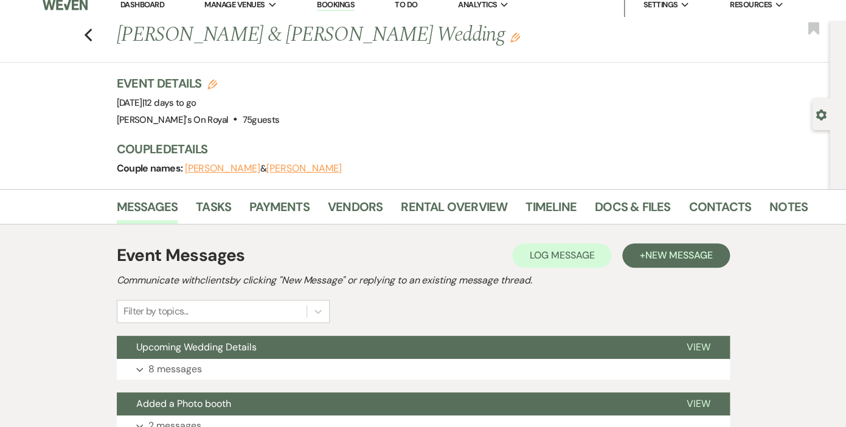
scroll to position [0, 0]
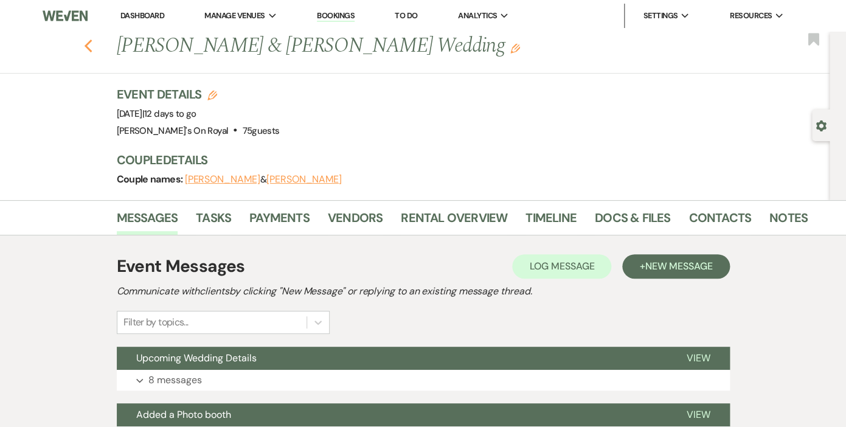
click at [89, 49] on use "button" at bounding box center [88, 46] width 8 height 13
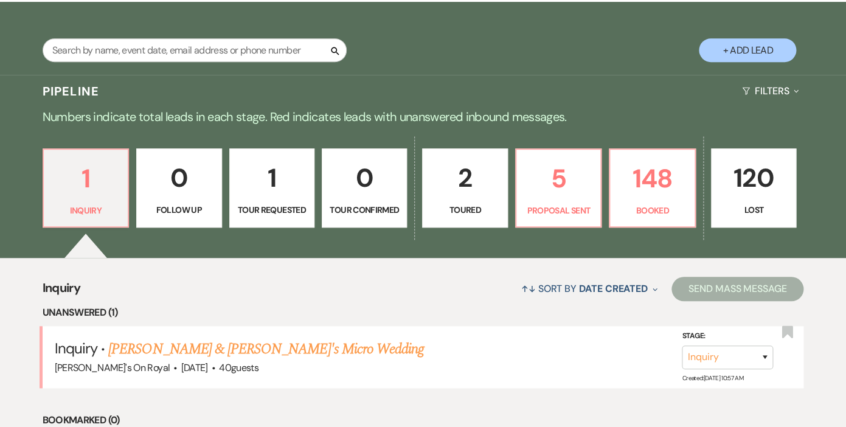
scroll to position [341, 0]
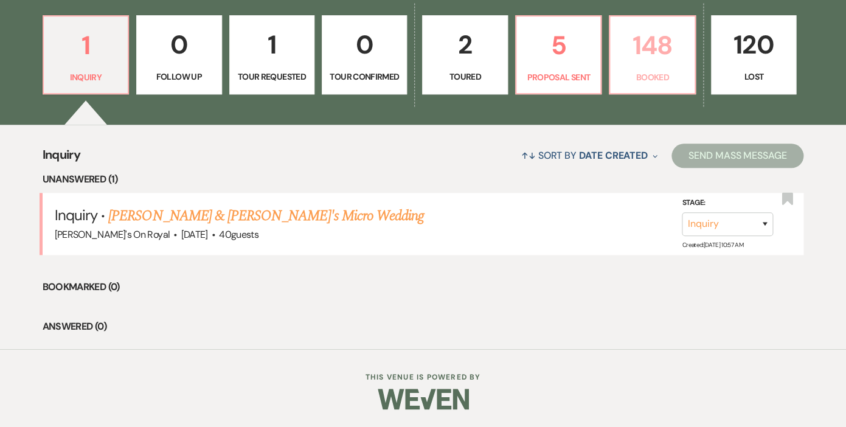
click at [656, 66] on p "148" at bounding box center [651, 45] width 69 height 41
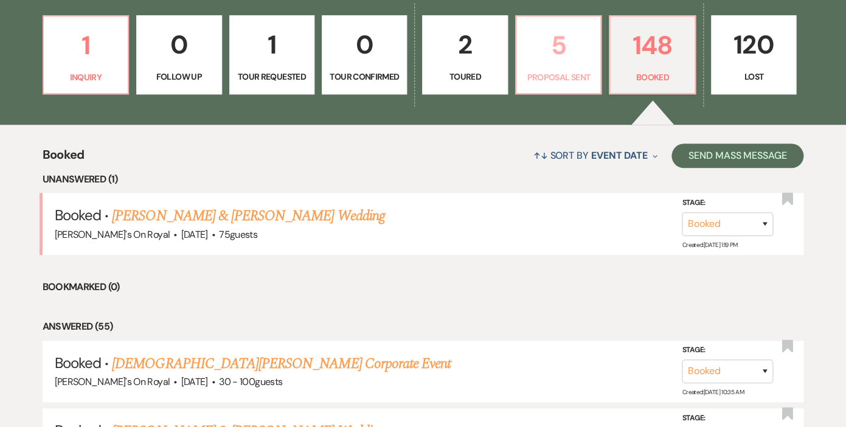
click at [566, 63] on p "5" at bounding box center [558, 45] width 69 height 41
select select "6"
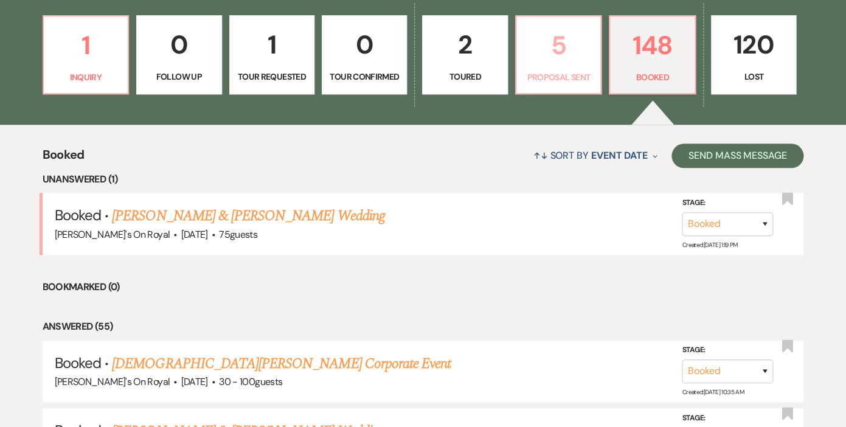
select select "6"
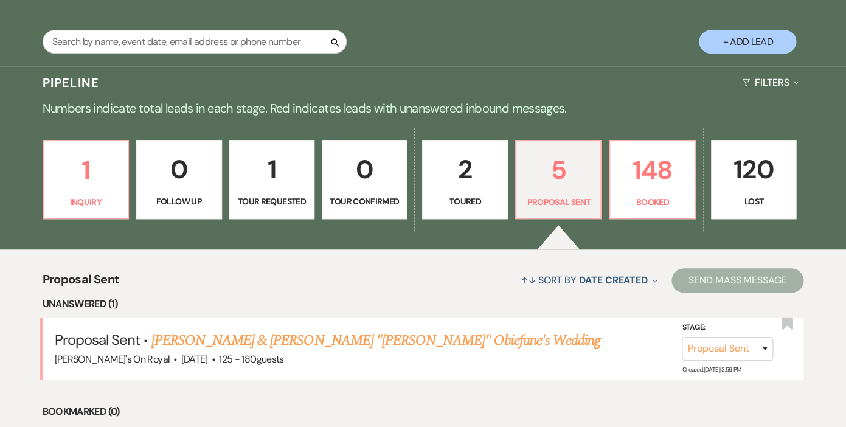
scroll to position [304, 0]
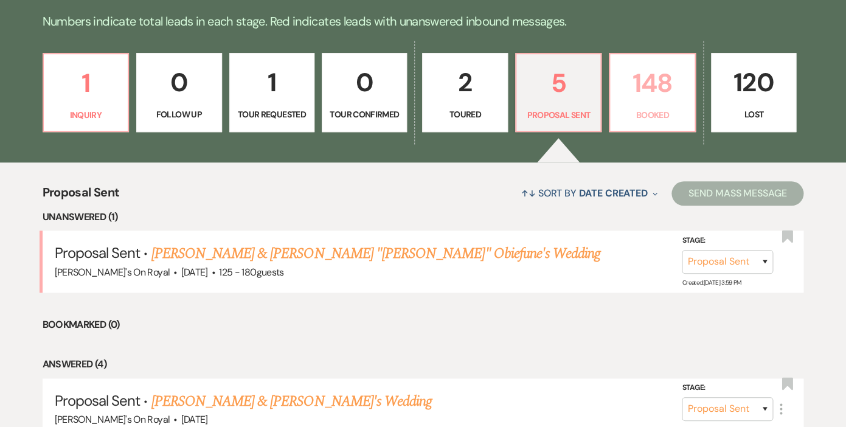
click at [661, 78] on p "148" at bounding box center [651, 83] width 69 height 41
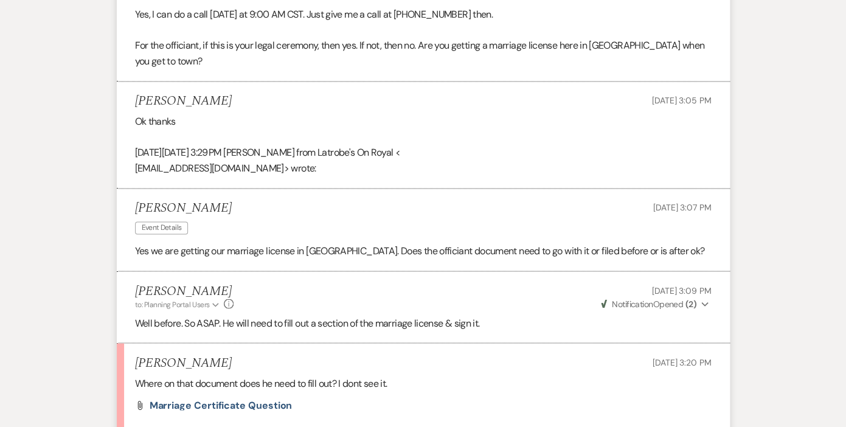
scroll to position [583, 0]
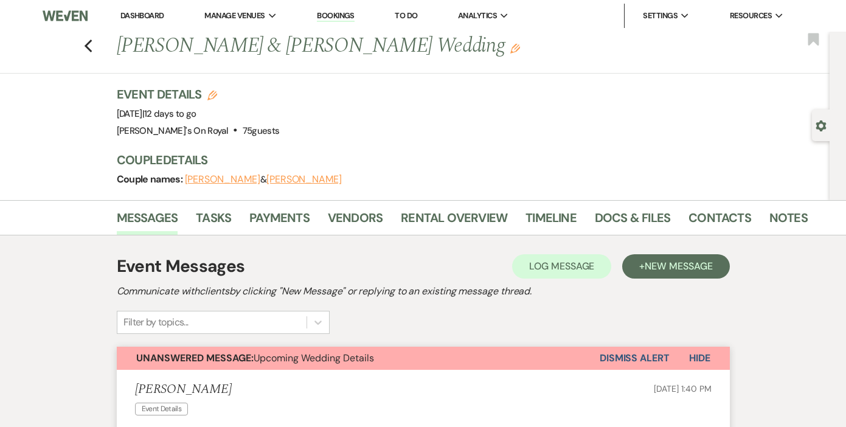
scroll to position [1030, 0]
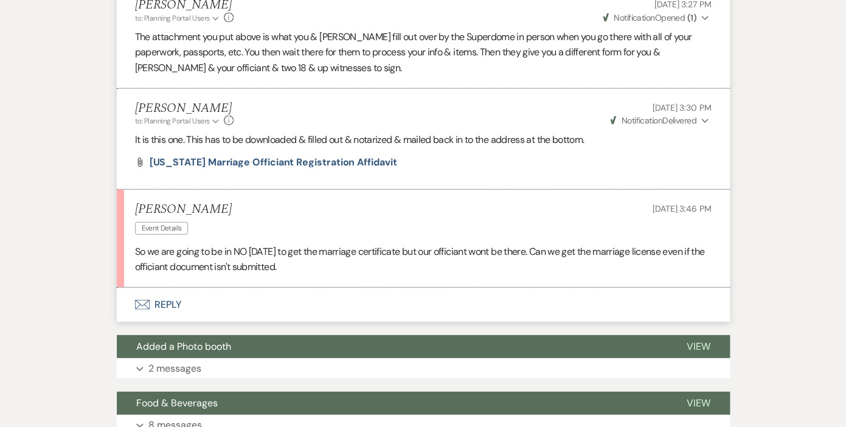
click at [167, 289] on button "Envelope Reply" at bounding box center [423, 305] width 613 height 34
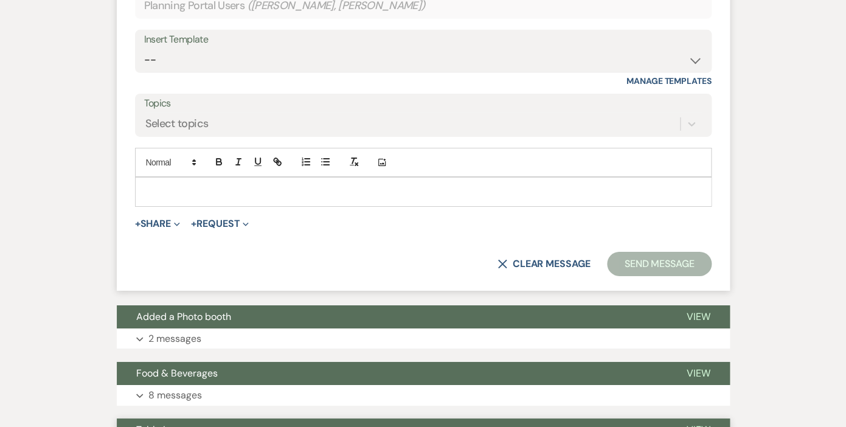
scroll to position [1385, 0]
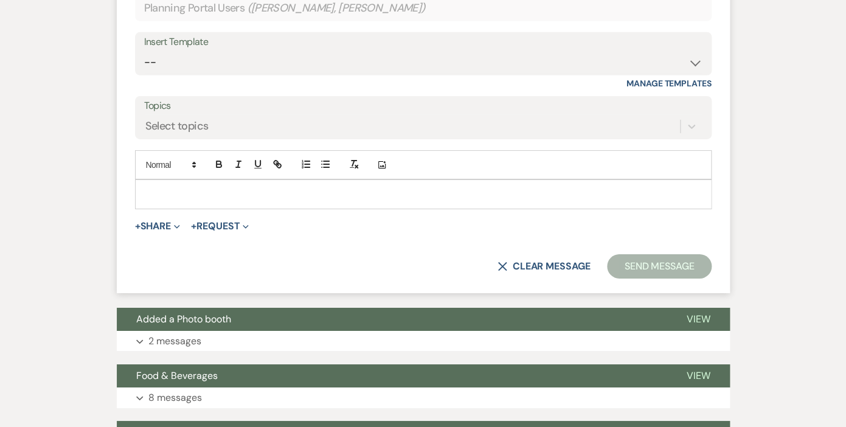
click at [297, 187] on p at bounding box center [423, 193] width 557 height 13
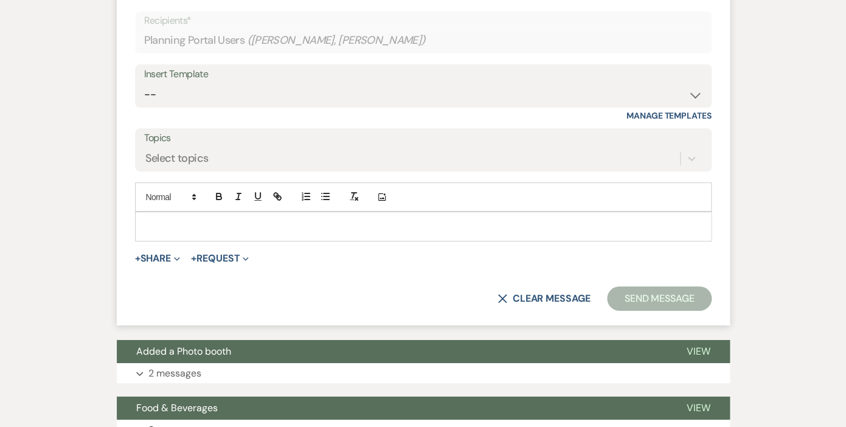
scroll to position [1356, 0]
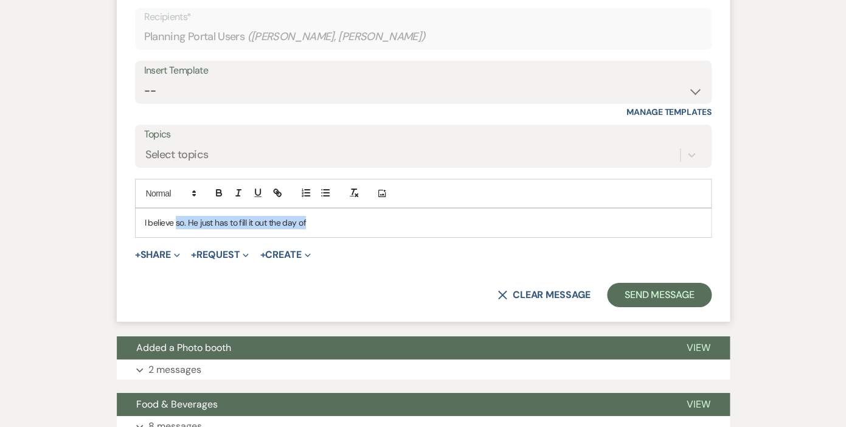
drag, startPoint x: 313, startPoint y: 205, endPoint x: 177, endPoint y: 206, distance: 135.7
click at [177, 216] on p "I believe so. He just has to fill it out the day of" at bounding box center [423, 222] width 557 height 13
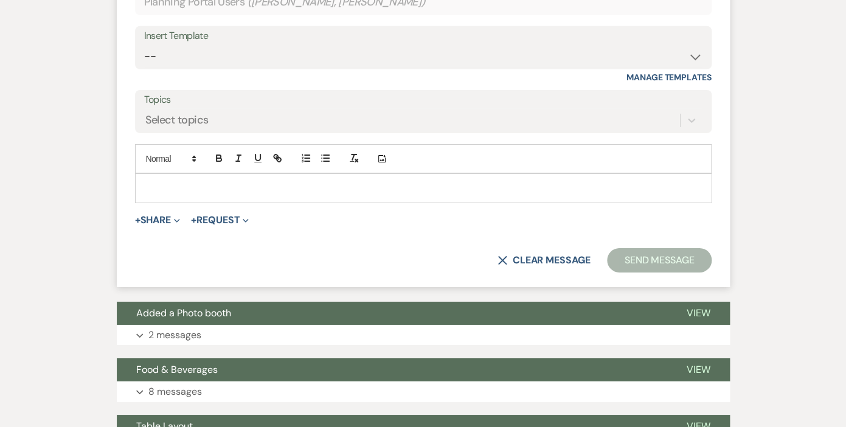
scroll to position [1392, 0]
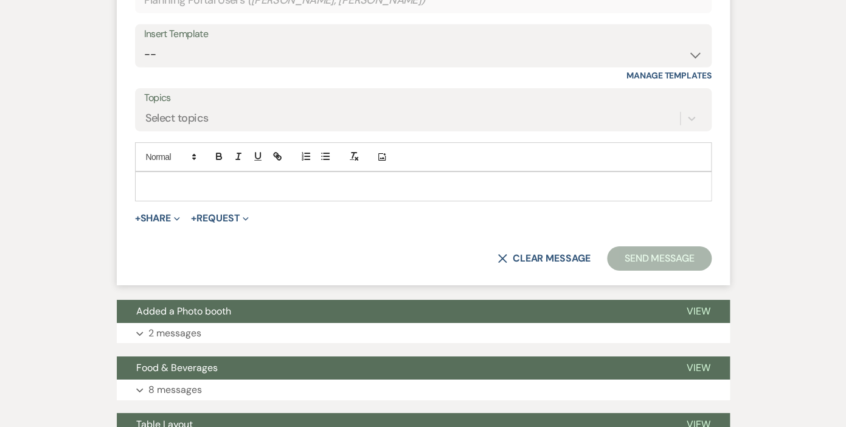
click at [222, 179] on p at bounding box center [423, 185] width 557 height 13
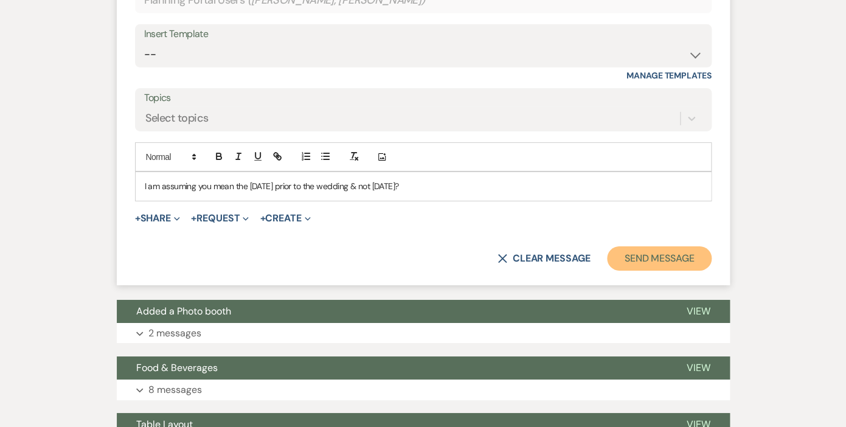
click at [649, 246] on button "Send Message" at bounding box center [659, 258] width 104 height 24
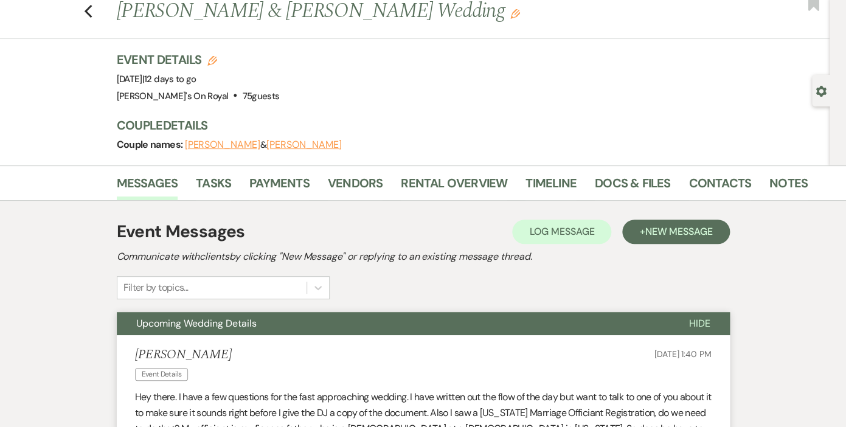
scroll to position [0, 0]
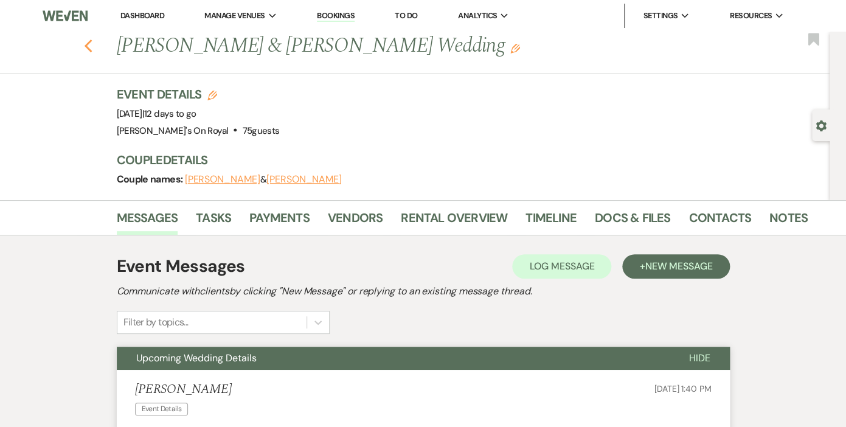
click at [85, 46] on use "button" at bounding box center [88, 46] width 8 height 13
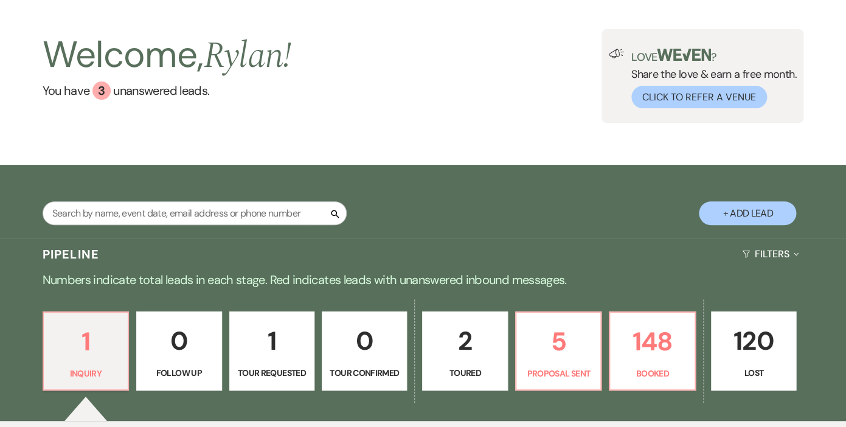
scroll to position [341, 0]
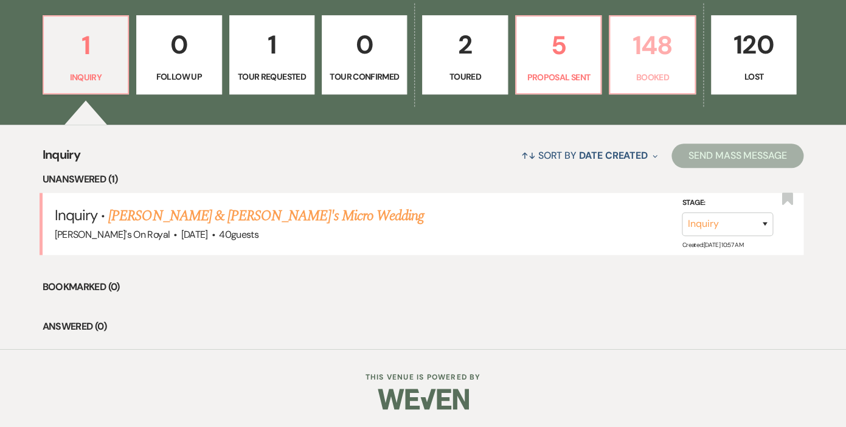
click at [657, 54] on p "148" at bounding box center [651, 45] width 69 height 41
